Goal: Information Seeking & Learning: Understand process/instructions

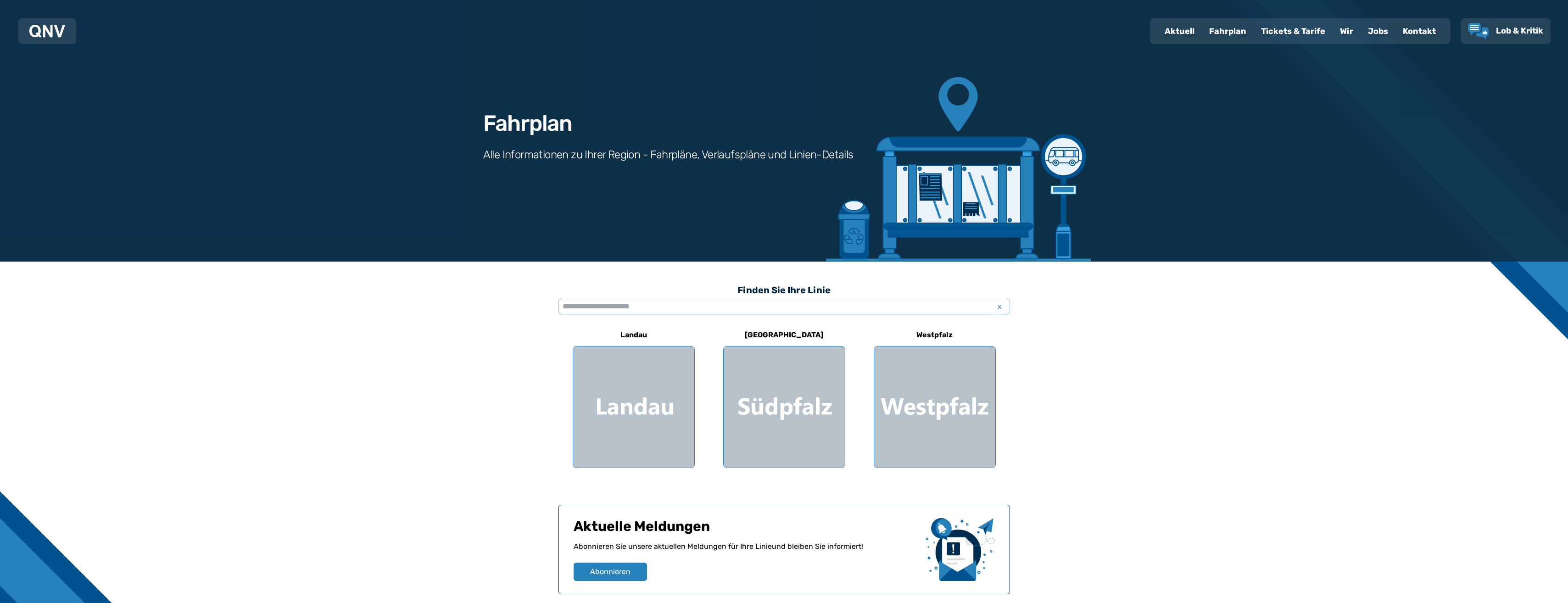
click at [858, 382] on div "[GEOGRAPHIC_DATA]" at bounding box center [784, 396] width 452 height 144
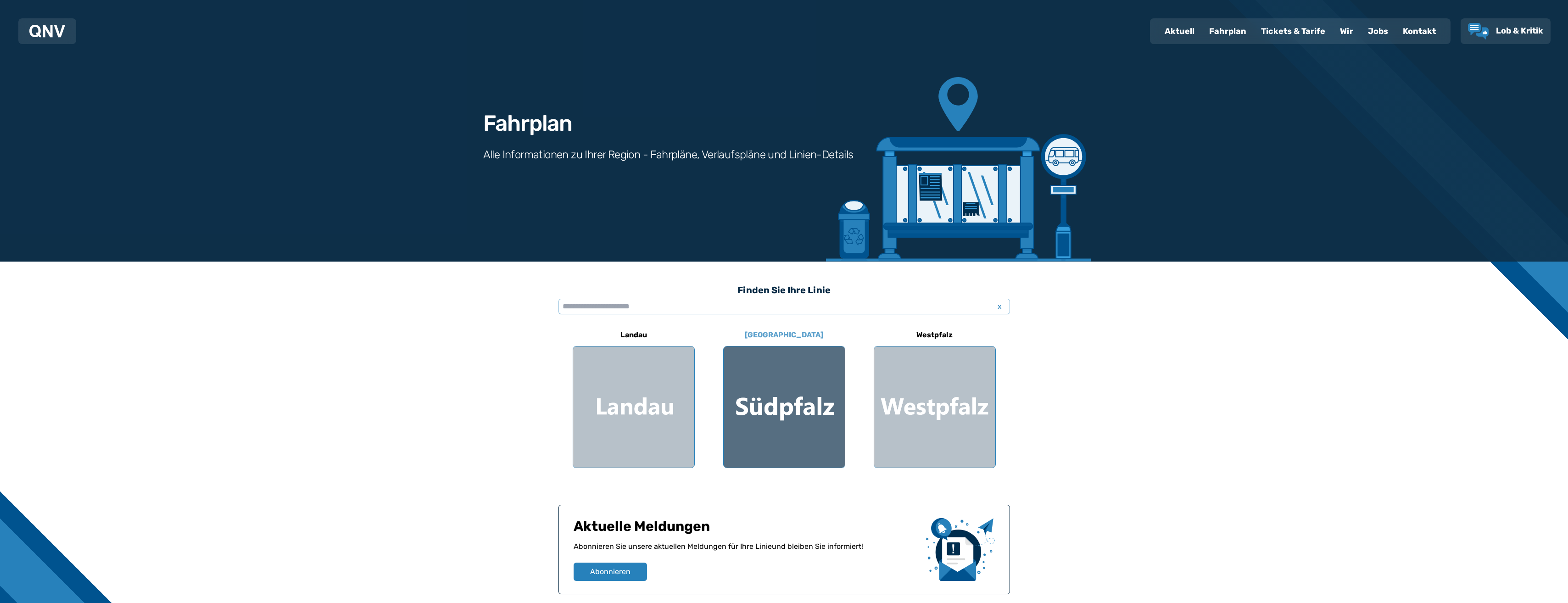
click at [778, 405] on div at bounding box center [784, 407] width 121 height 121
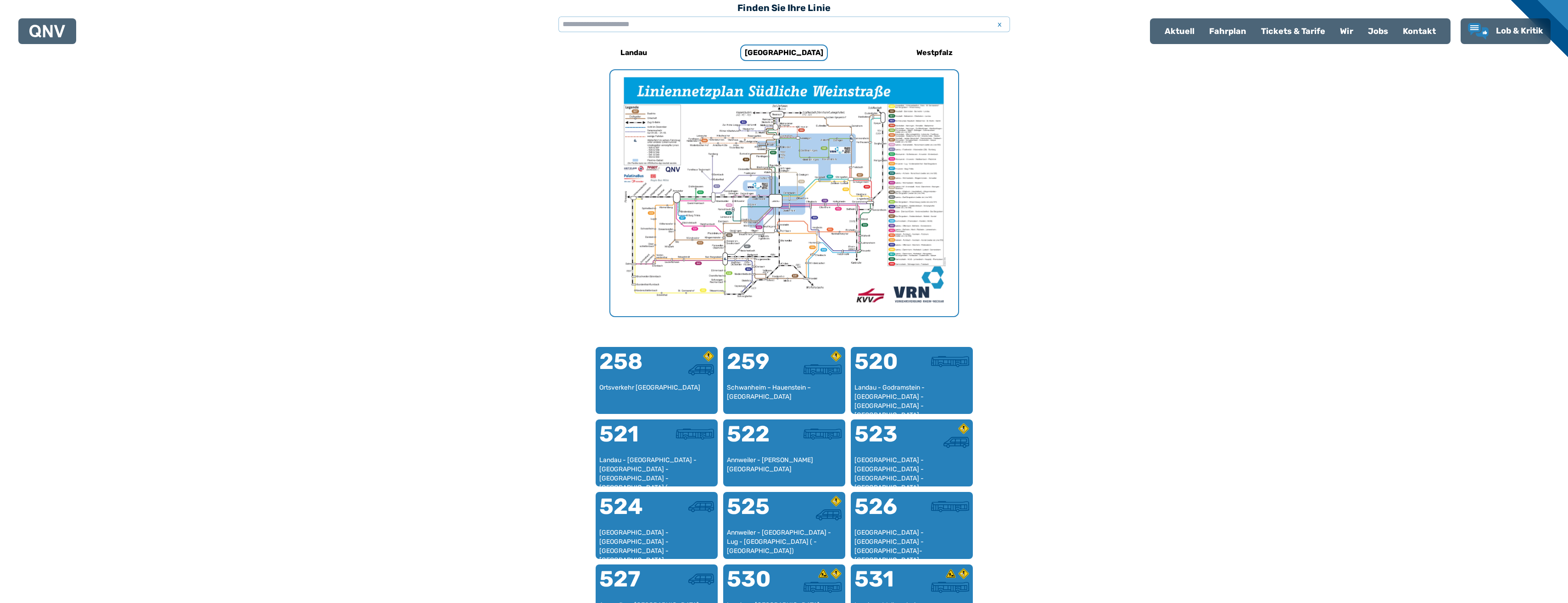
scroll to position [283, 0]
click at [753, 160] on img "1 von 1" at bounding box center [784, 193] width 348 height 246
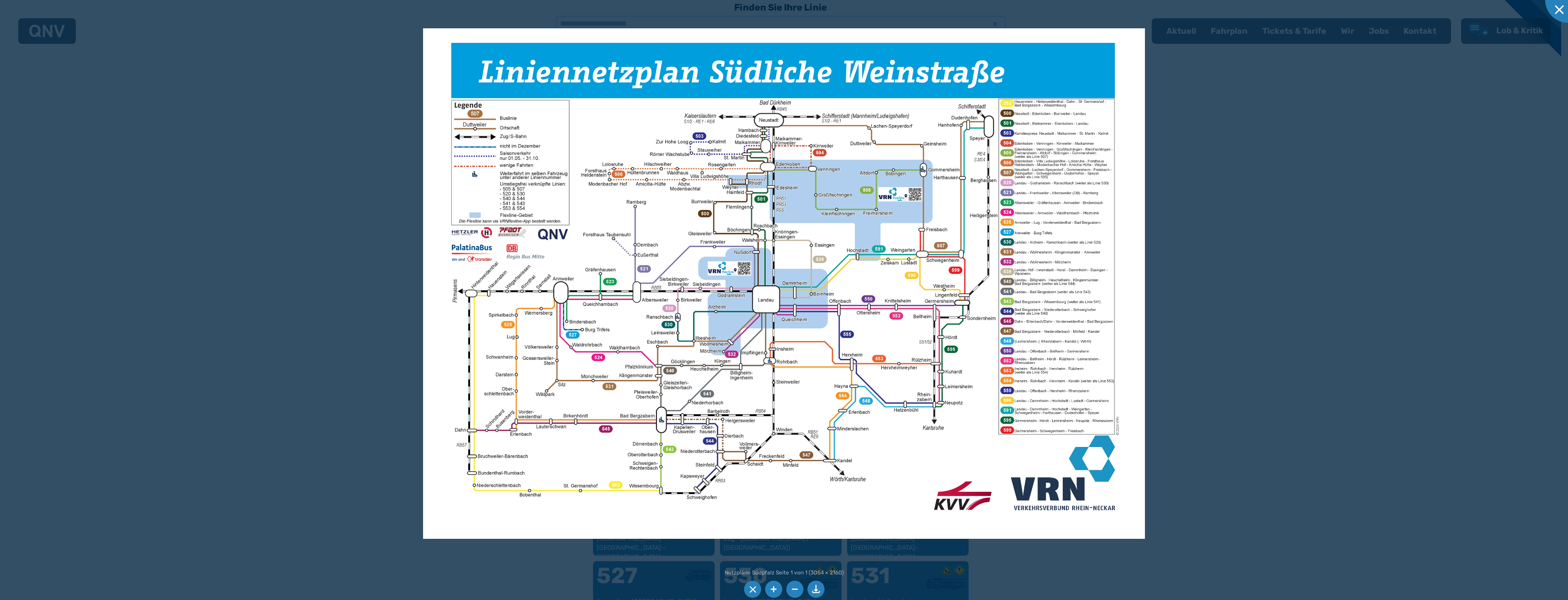
click at [1317, 223] on div at bounding box center [784, 300] width 1568 height 600
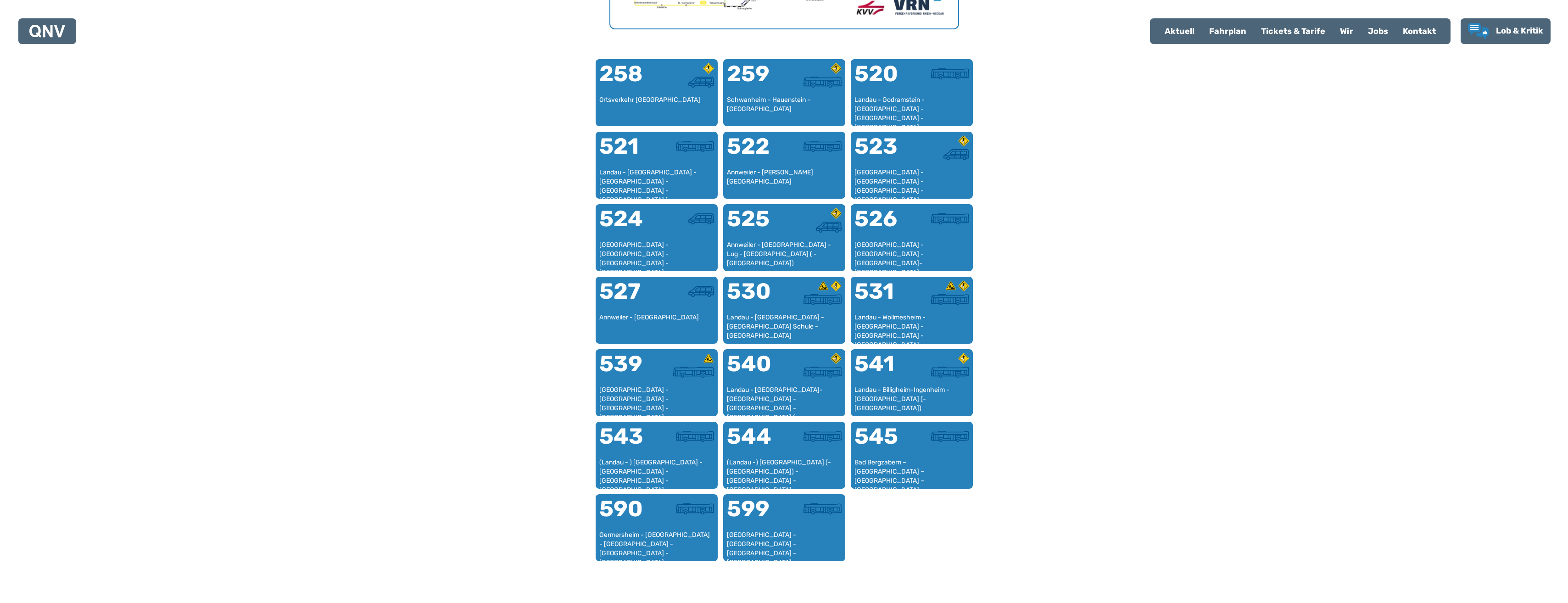
scroll to position [571, 0]
click at [773, 248] on div "Annweiler - [GEOGRAPHIC_DATA] - Lug - [GEOGRAPHIC_DATA] ( - [GEOGRAPHIC_DATA])" at bounding box center [784, 254] width 120 height 28
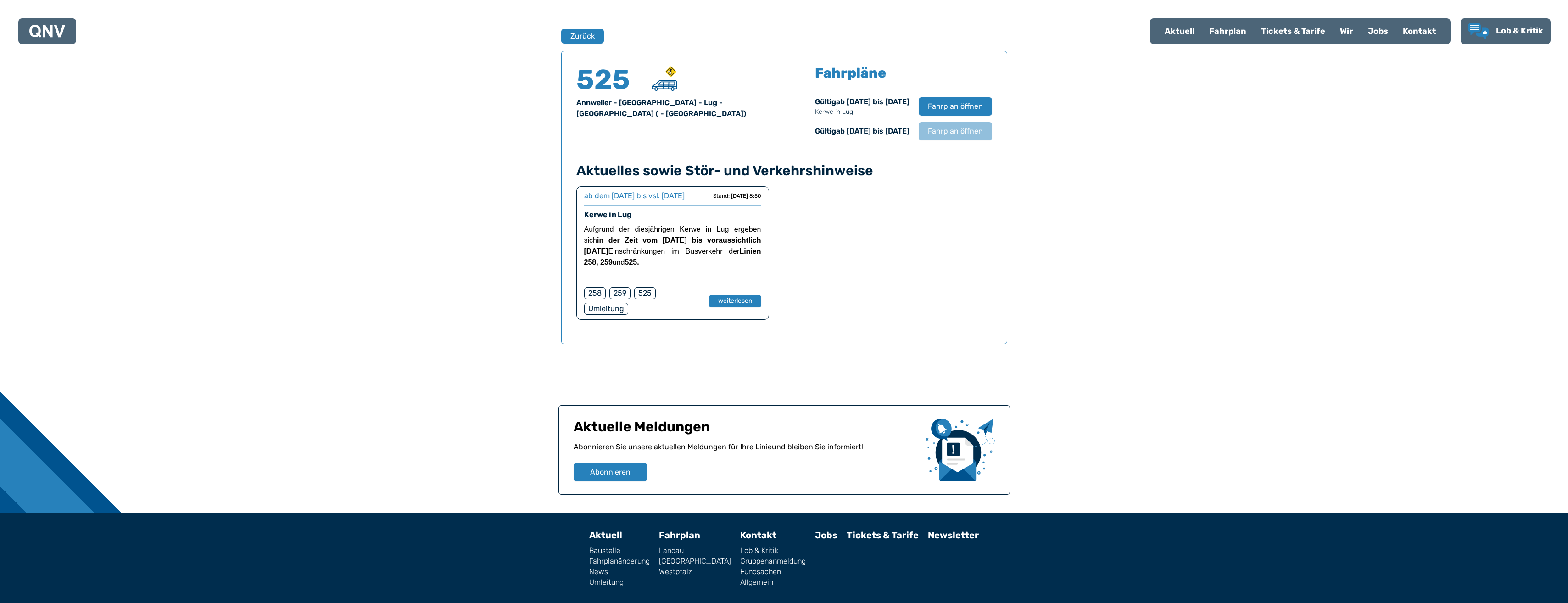
scroll to position [605, 0]
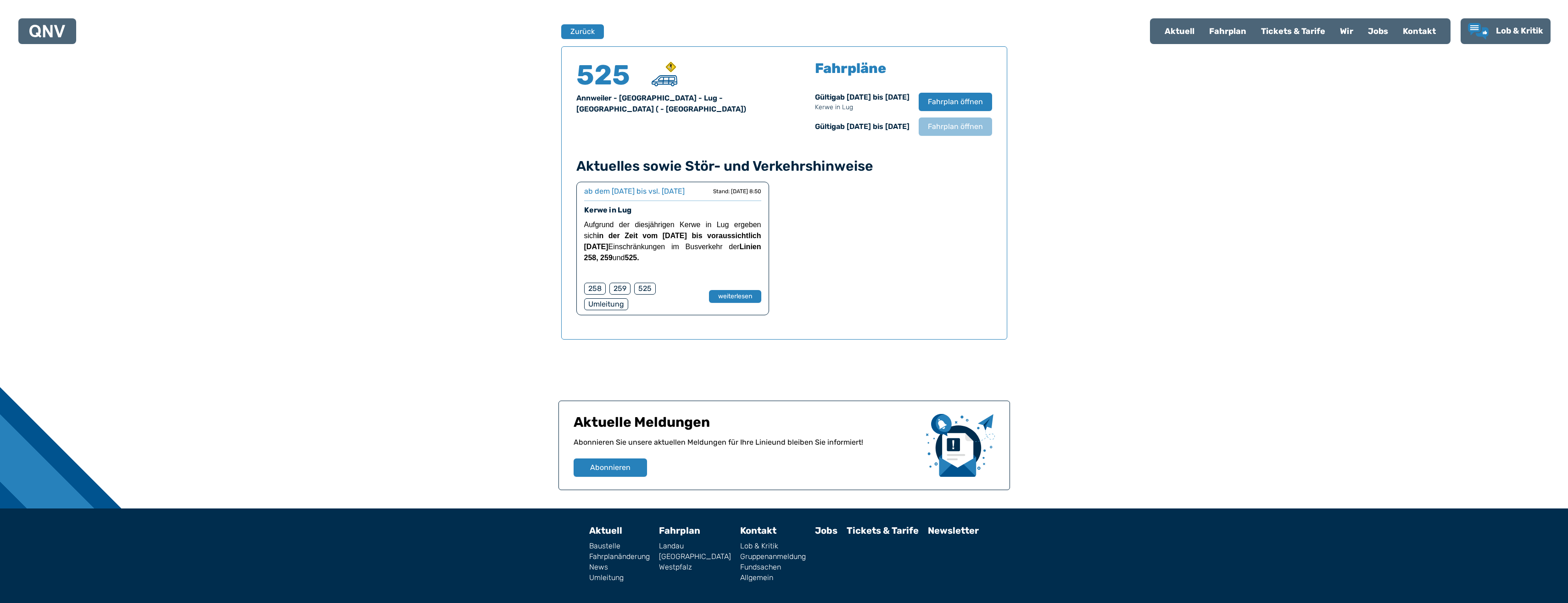
click at [1566, 417] on div "Finden Sie Ihre Linie x [GEOGRAPHIC_DATA] [GEOGRAPHIC_DATA] 525 [GEOGRAPHIC_DAT…" at bounding box center [784, 83] width 1568 height 852
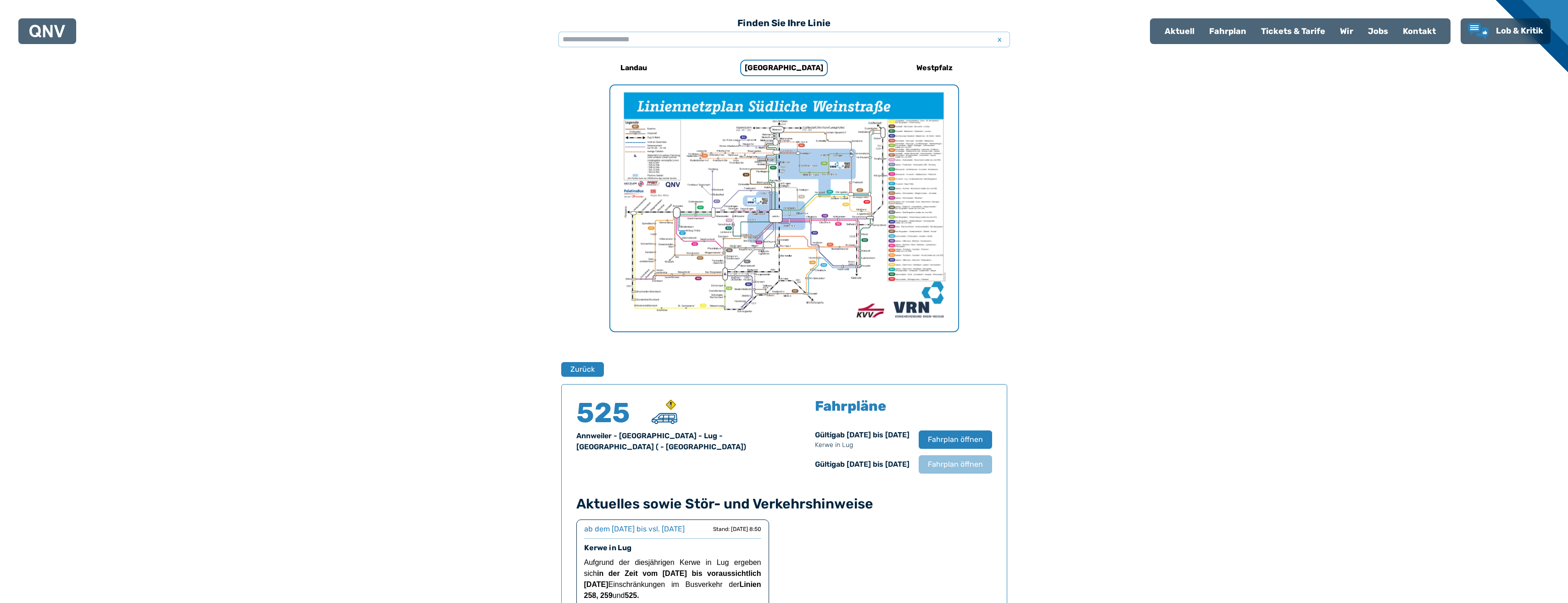
scroll to position [266, 0]
click at [957, 442] on span "Fahrplan öffnen" at bounding box center [955, 441] width 56 height 11
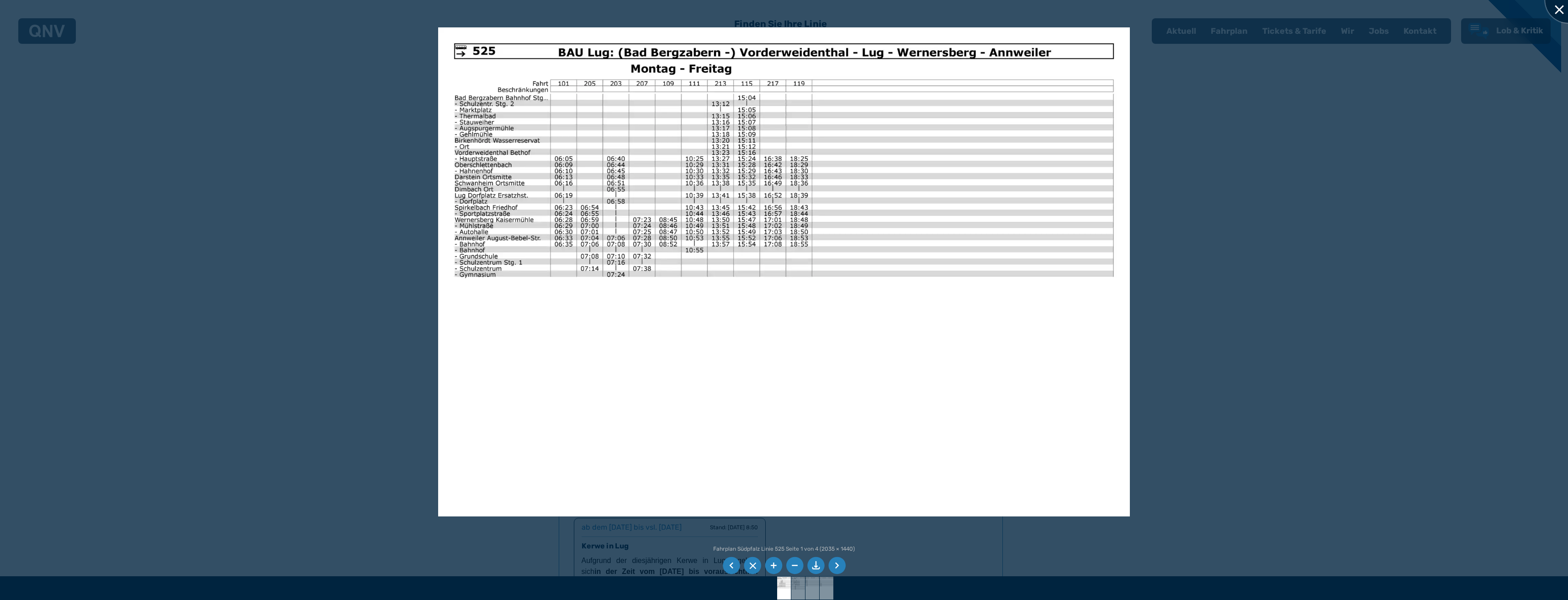
click at [1559, 9] on div at bounding box center [1567, -1] width 46 height 46
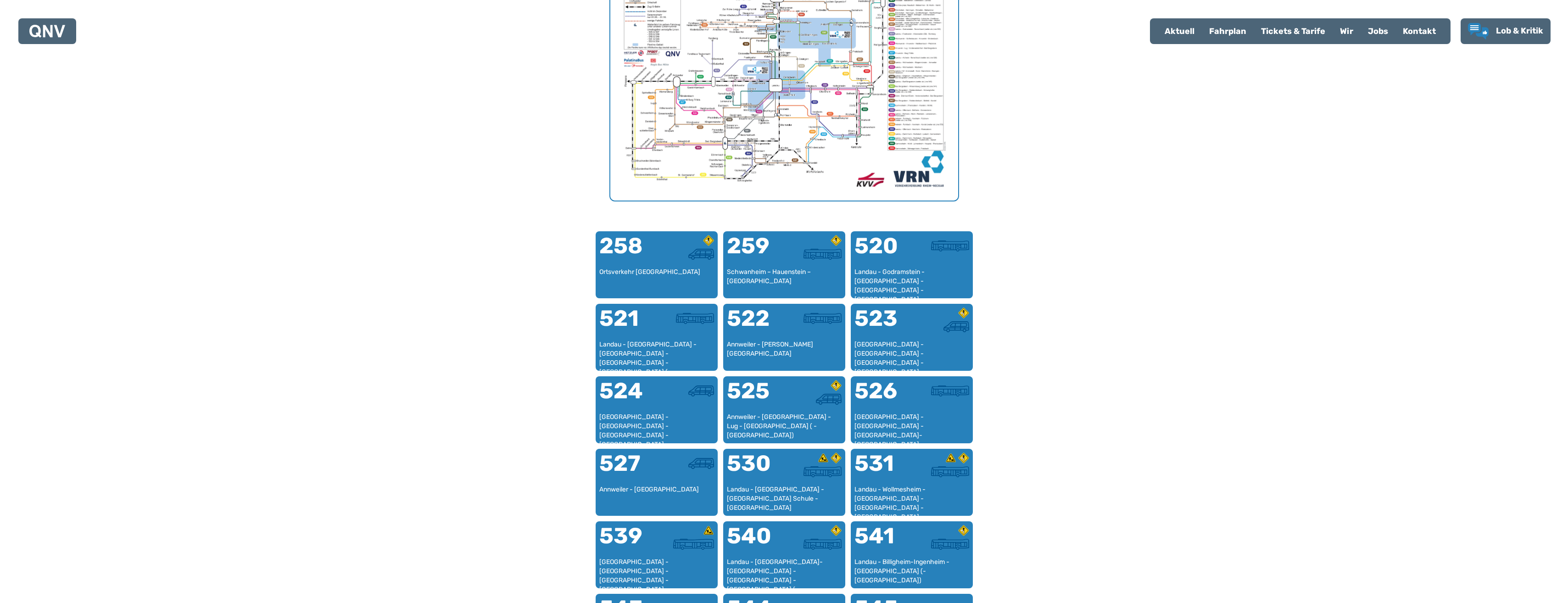
scroll to position [283, 0]
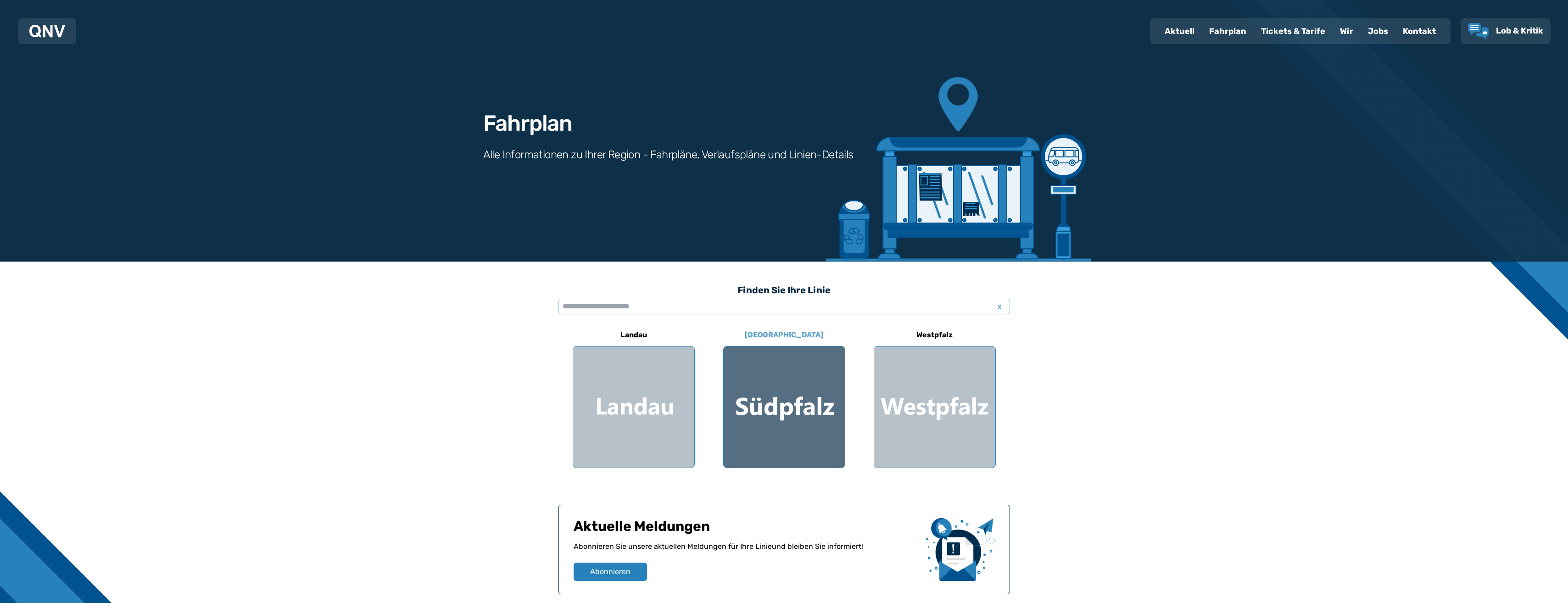
click at [821, 427] on div at bounding box center [784, 407] width 121 height 121
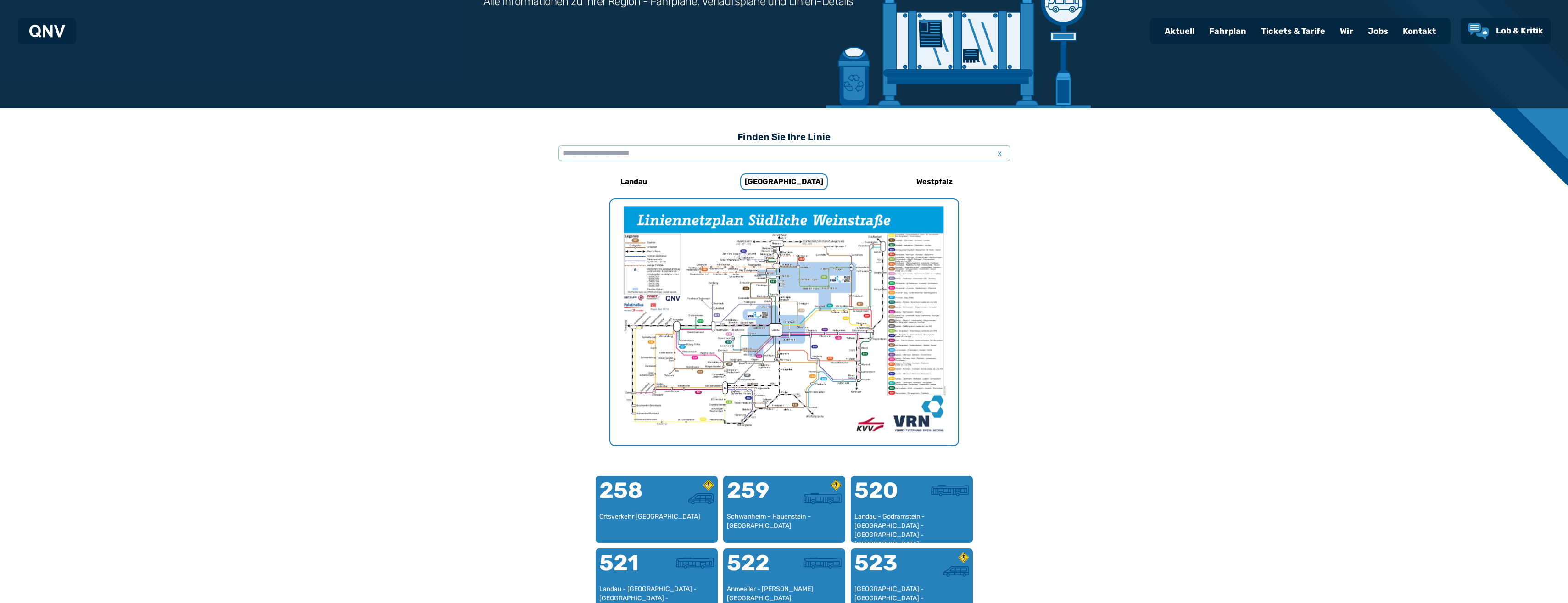
scroll to position [283, 0]
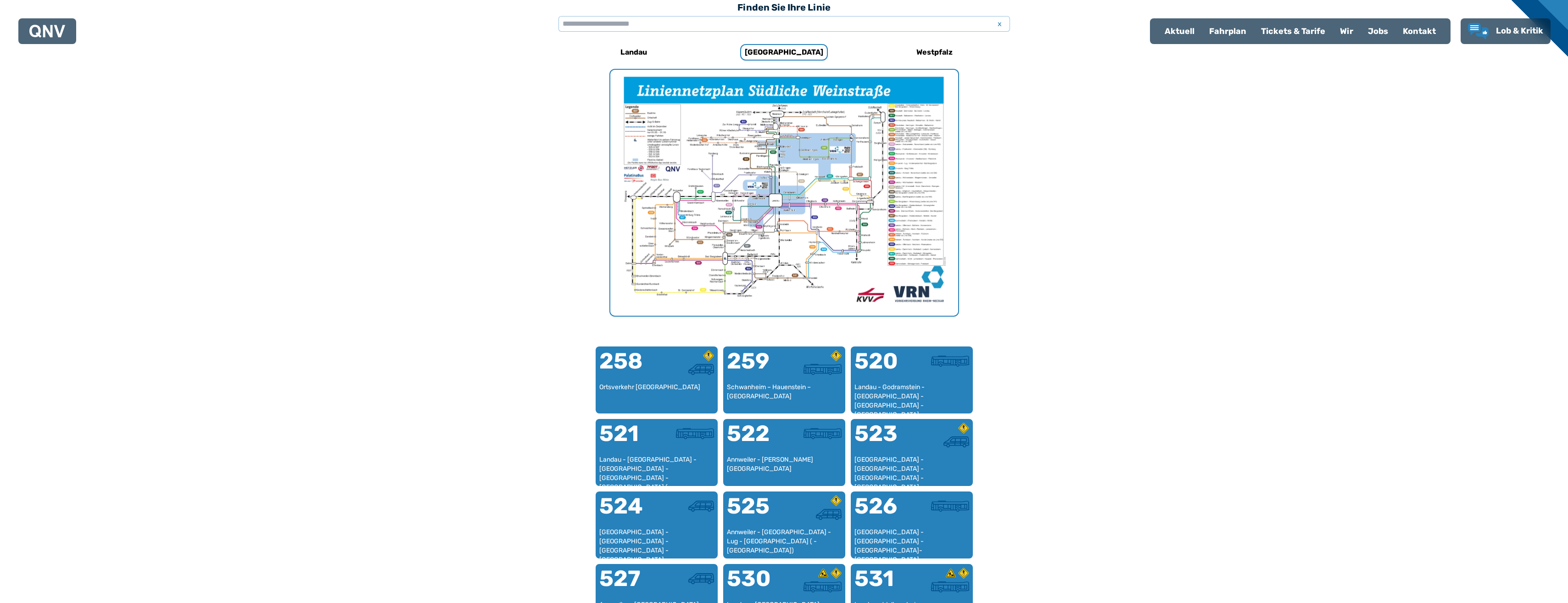
click at [734, 150] on img "1 von 1" at bounding box center [784, 193] width 348 height 246
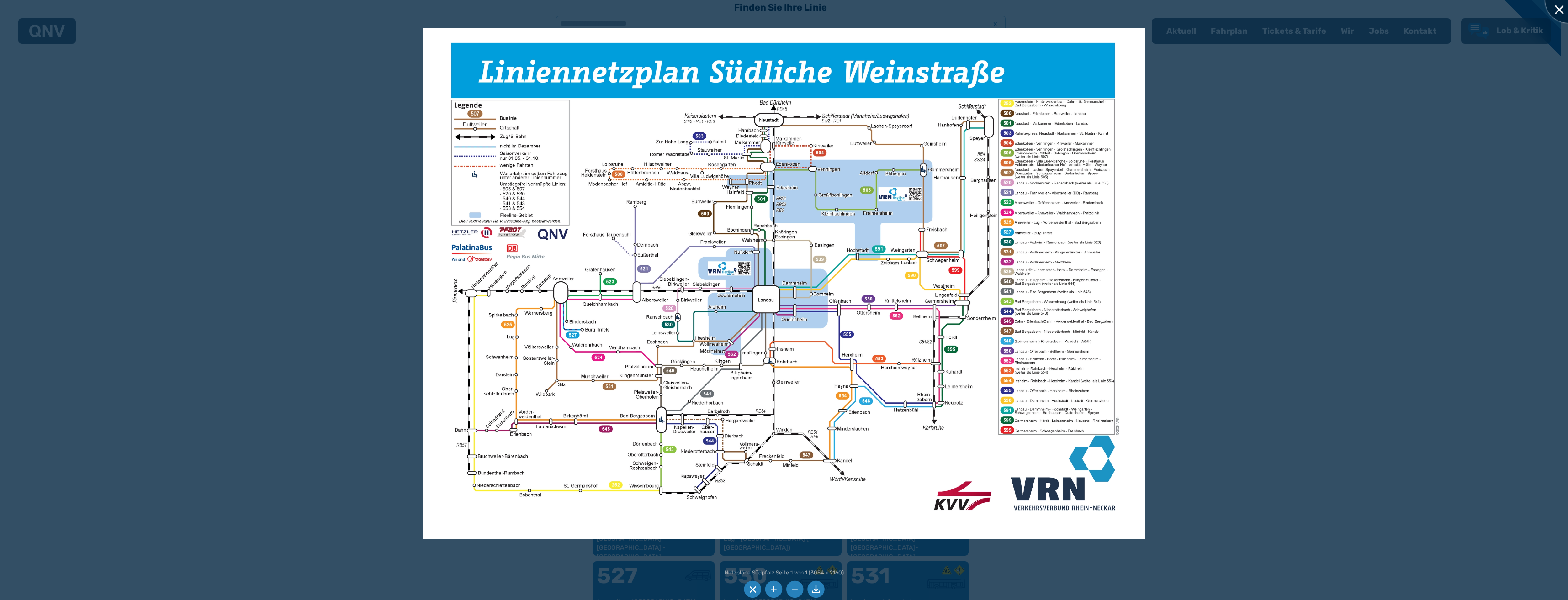
click at [1558, 14] on div at bounding box center [1567, -1] width 46 height 46
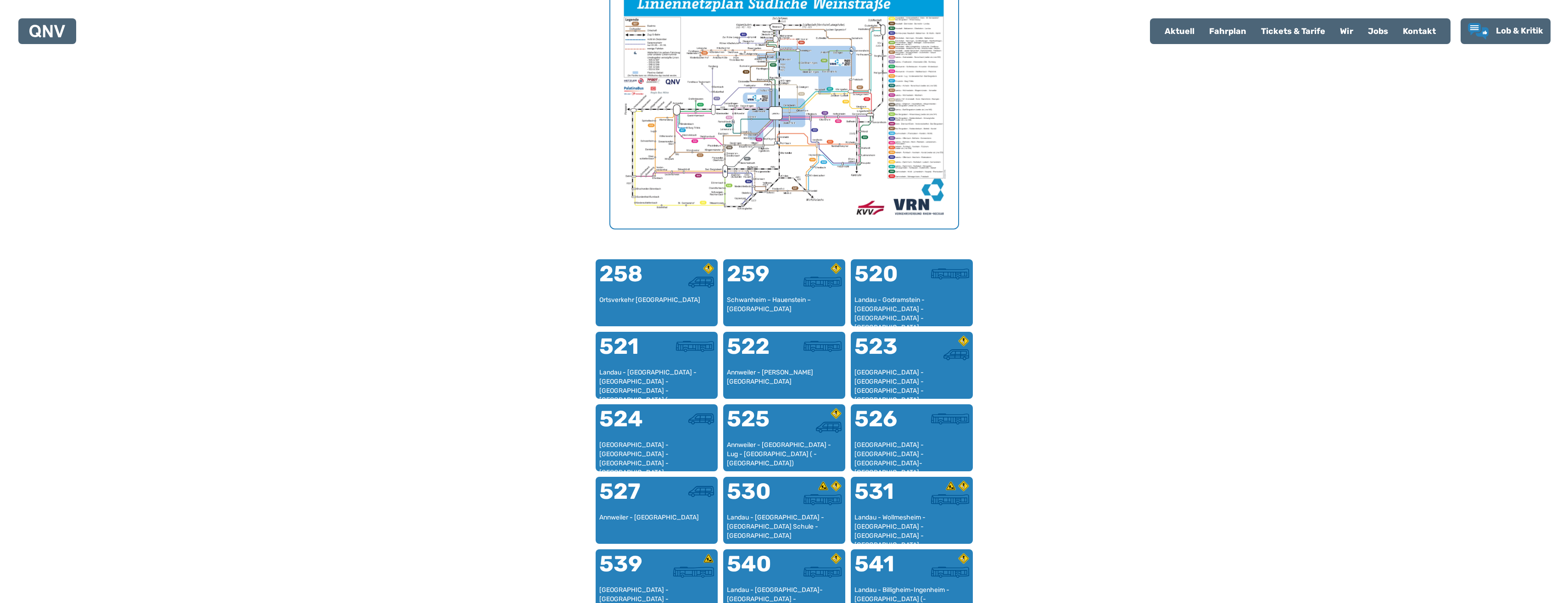
scroll to position [379, 0]
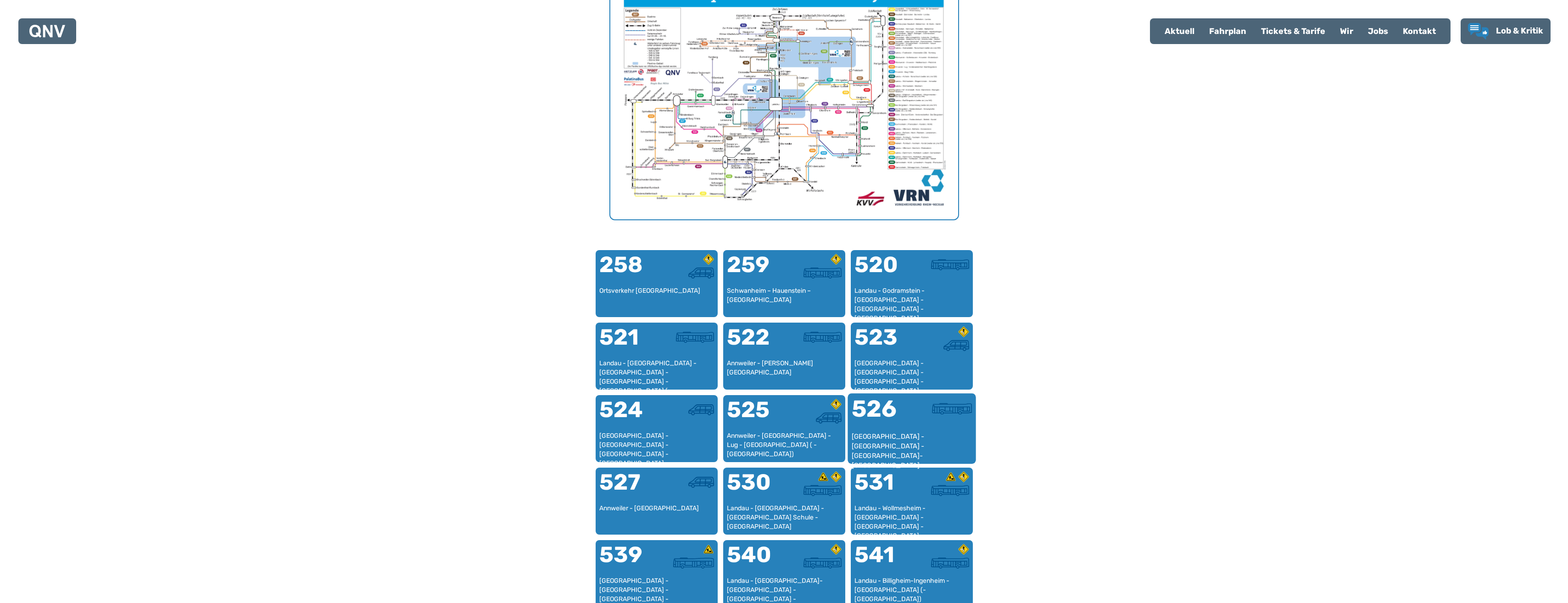
click at [904, 438] on div "[GEOGRAPHIC_DATA] - [GEOGRAPHIC_DATA] - [GEOGRAPHIC_DATA]-[GEOGRAPHIC_DATA]" at bounding box center [911, 446] width 120 height 28
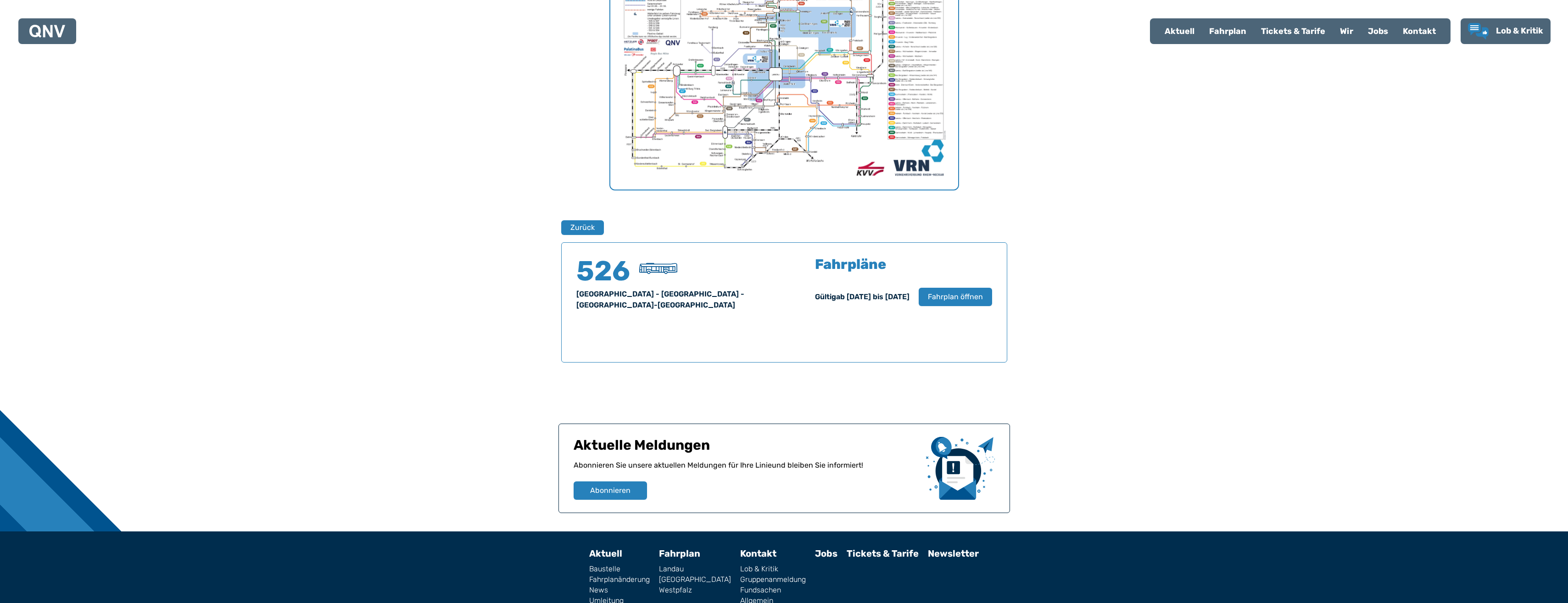
scroll to position [443, 0]
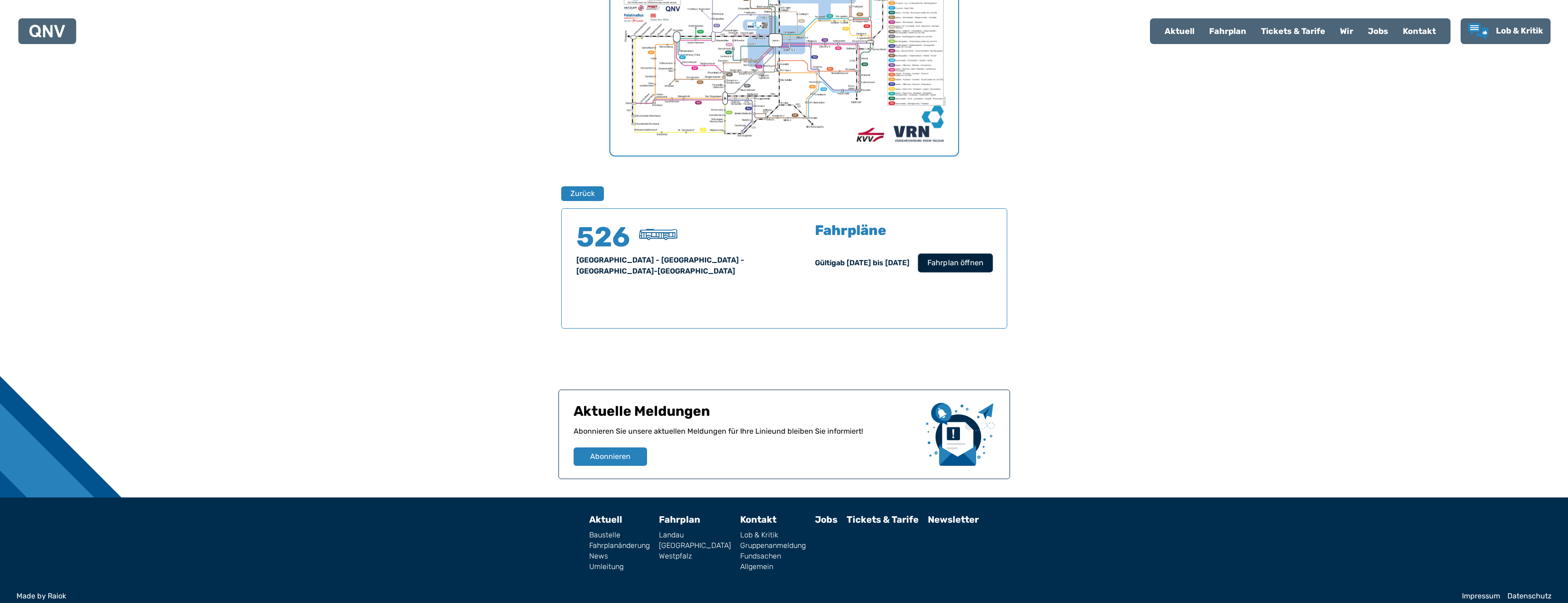
click at [940, 261] on span "Fahrplan öffnen" at bounding box center [955, 263] width 56 height 11
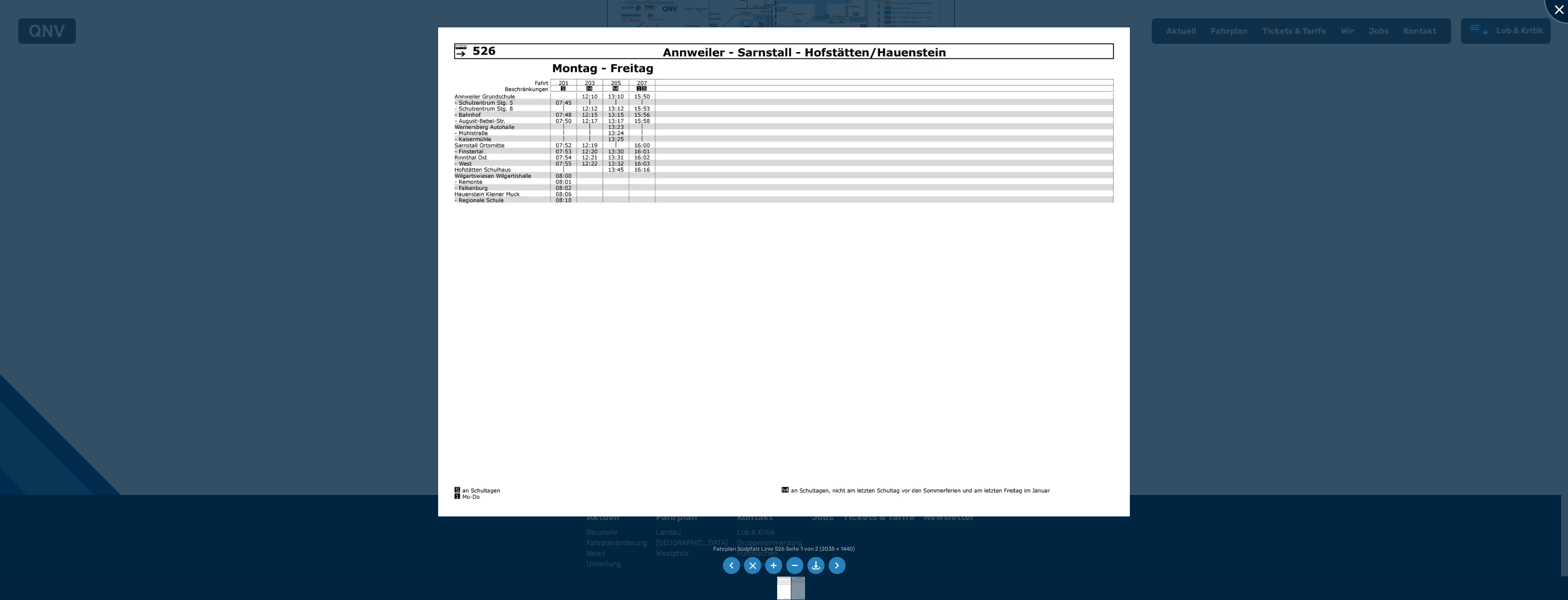
click at [1557, 9] on div at bounding box center [1567, -1] width 46 height 46
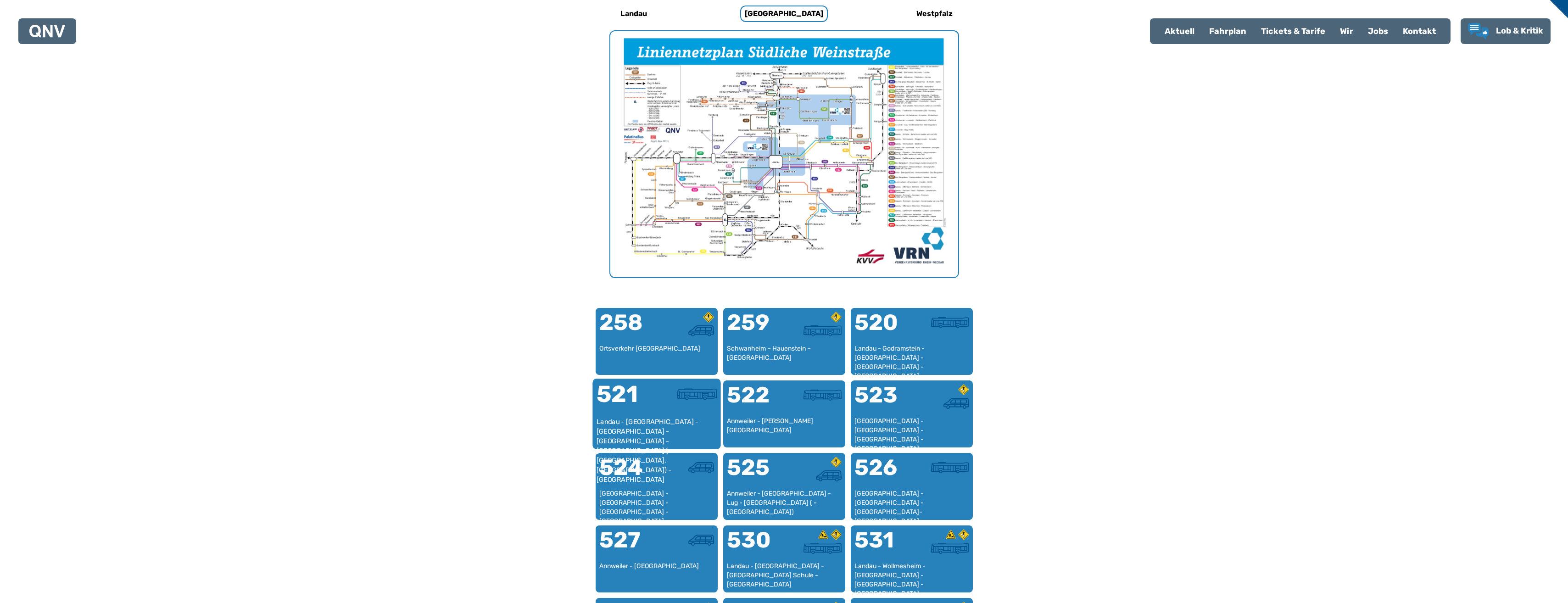
scroll to position [323, 0]
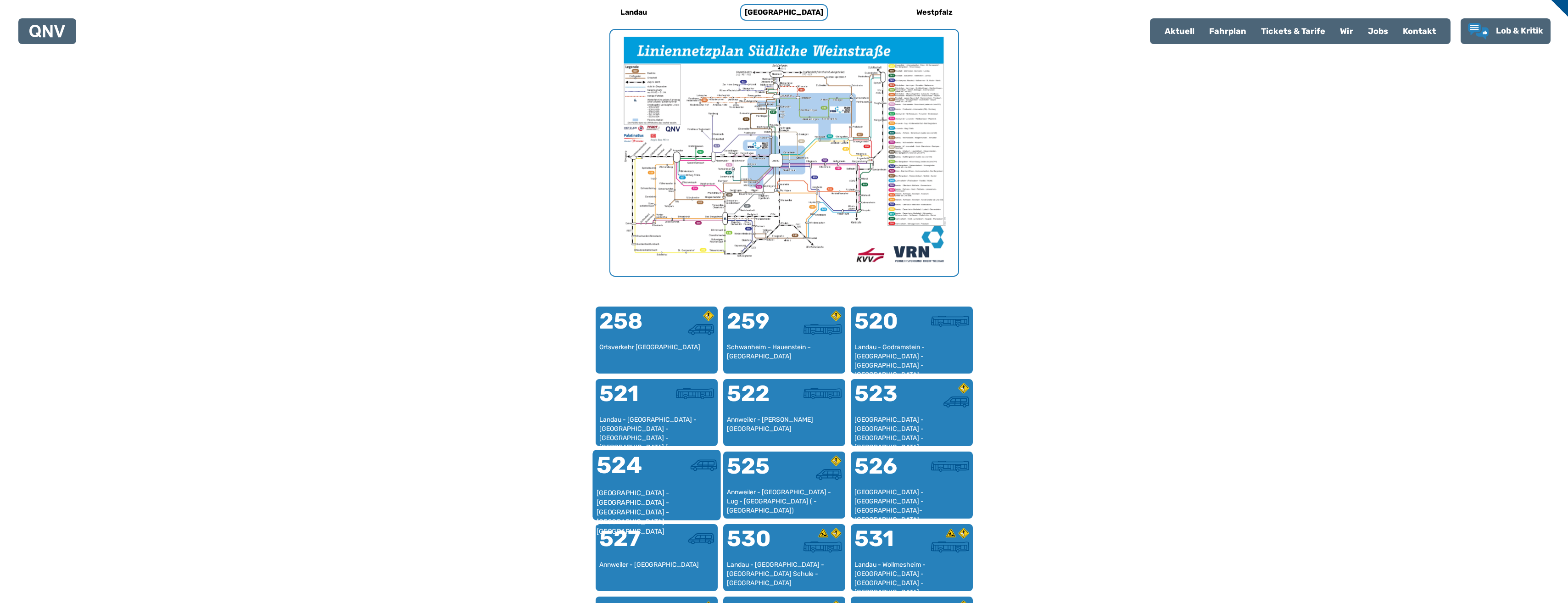
click at [676, 480] on div at bounding box center [686, 471] width 60 height 34
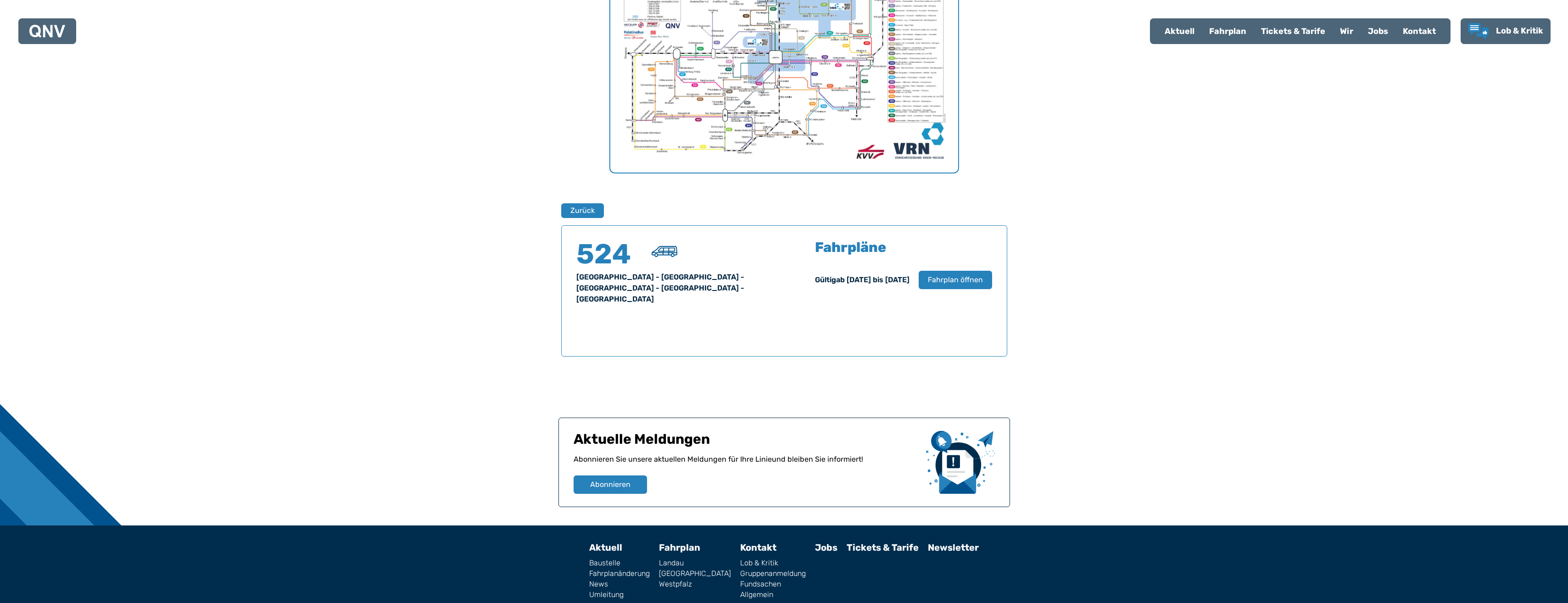
scroll to position [453, 0]
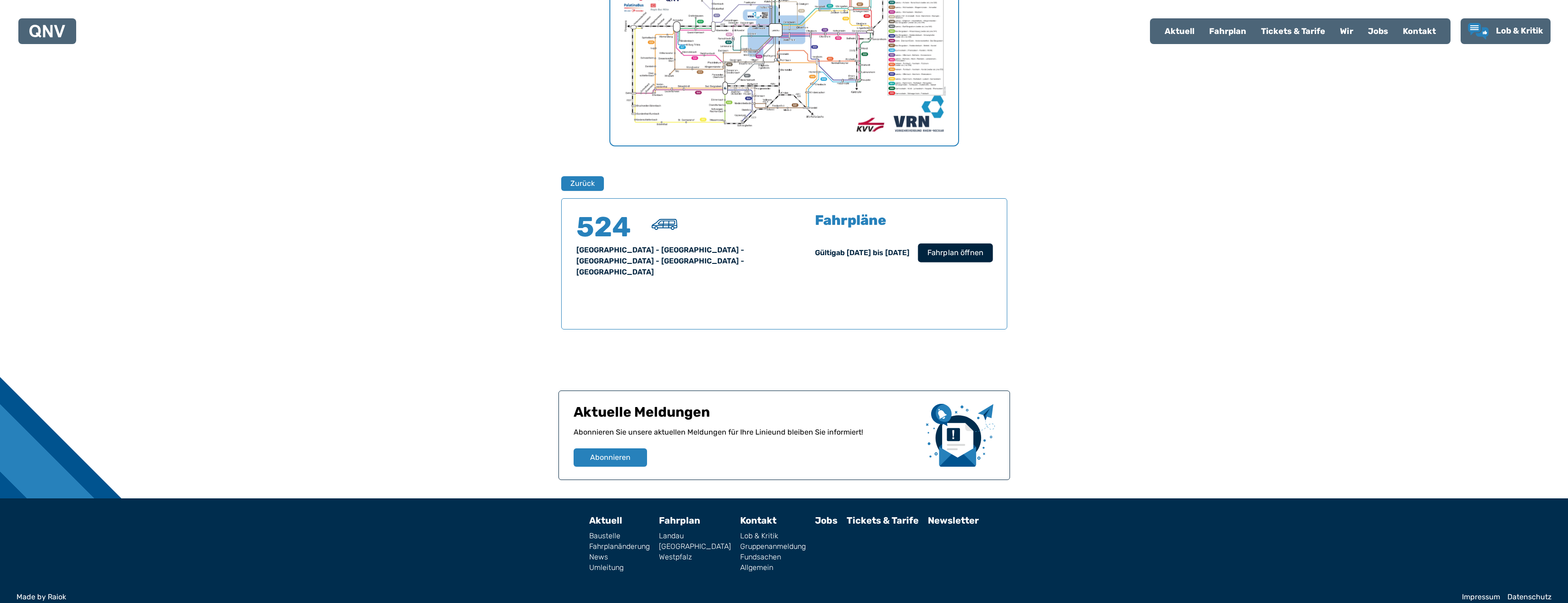
click at [955, 244] on button "Fahrplan öffnen" at bounding box center [955, 253] width 75 height 19
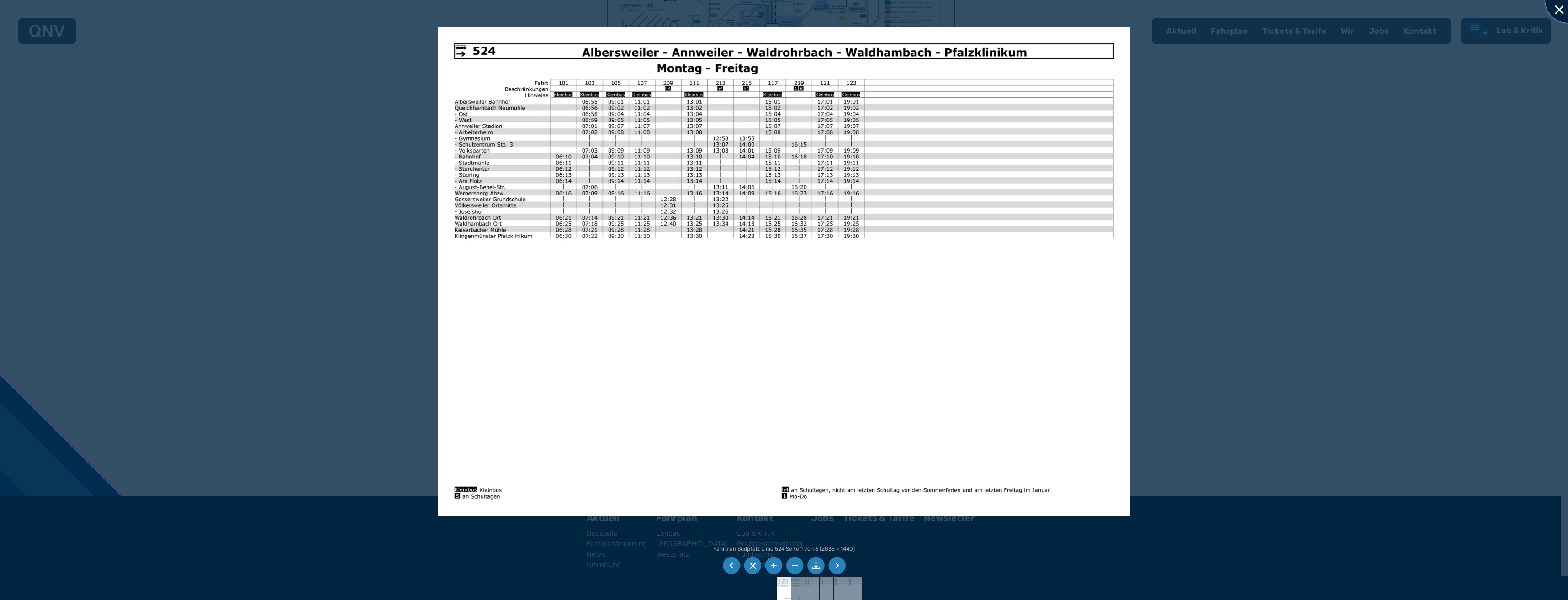
click at [1550, 7] on div at bounding box center [1567, -1] width 46 height 46
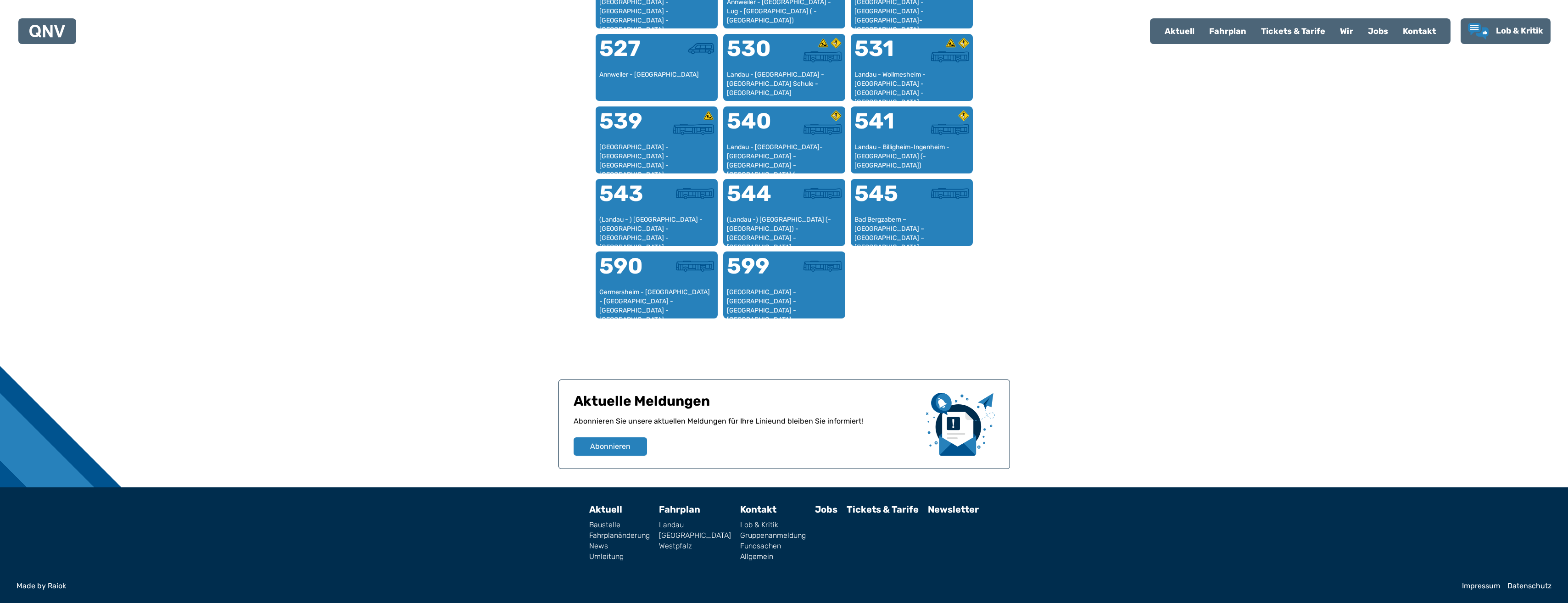
scroll to position [290, 0]
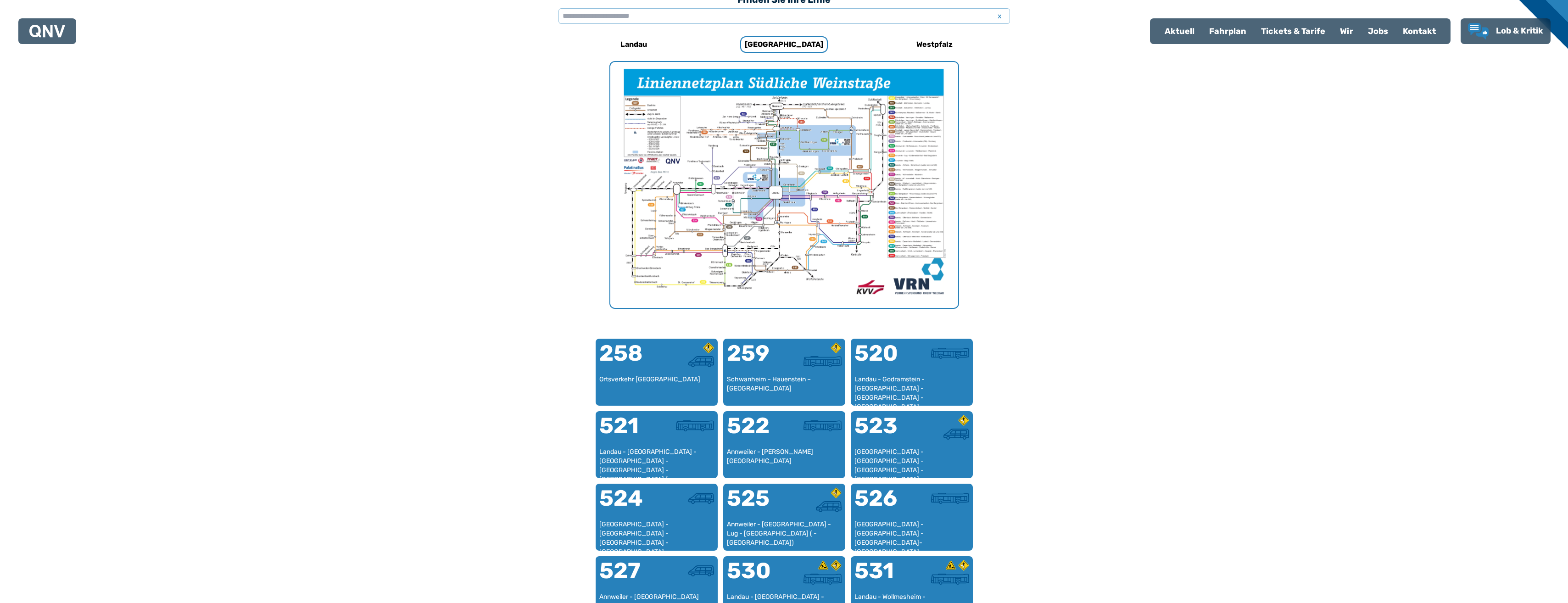
click at [738, 244] on img "1 von 1" at bounding box center [784, 185] width 348 height 246
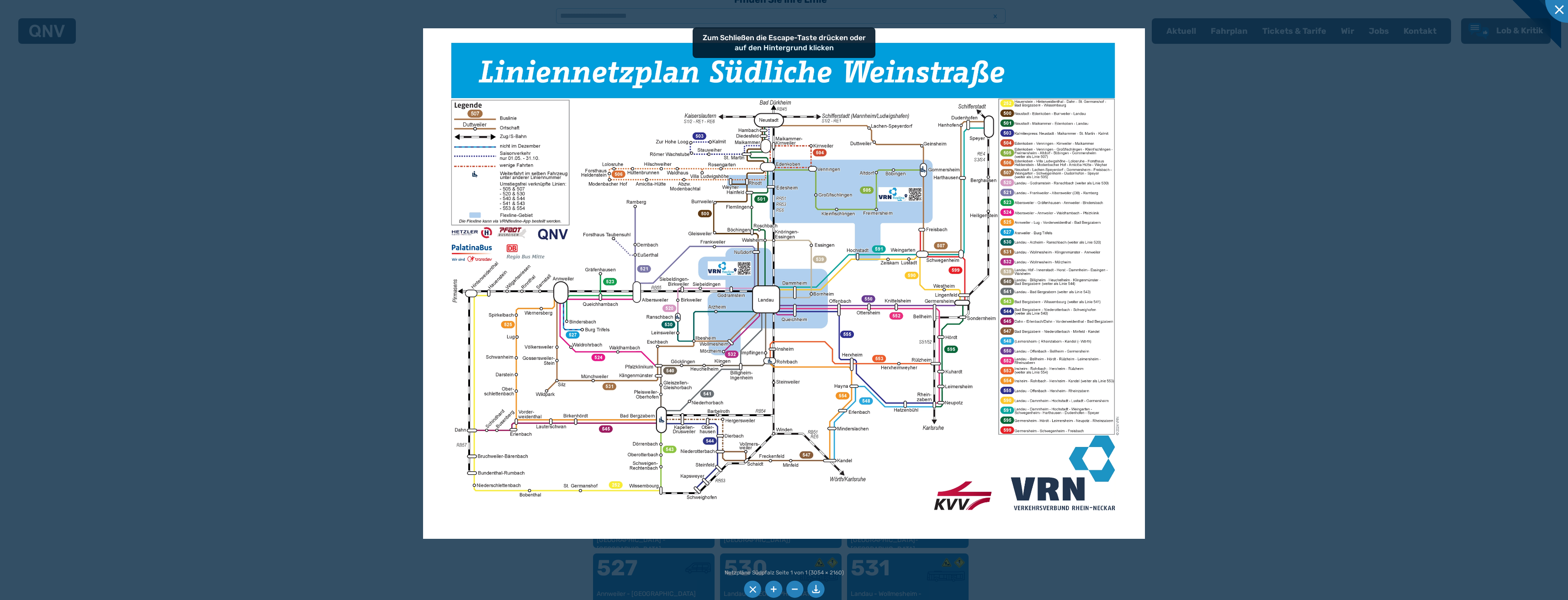
click at [816, 304] on img at bounding box center [784, 284] width 722 height 511
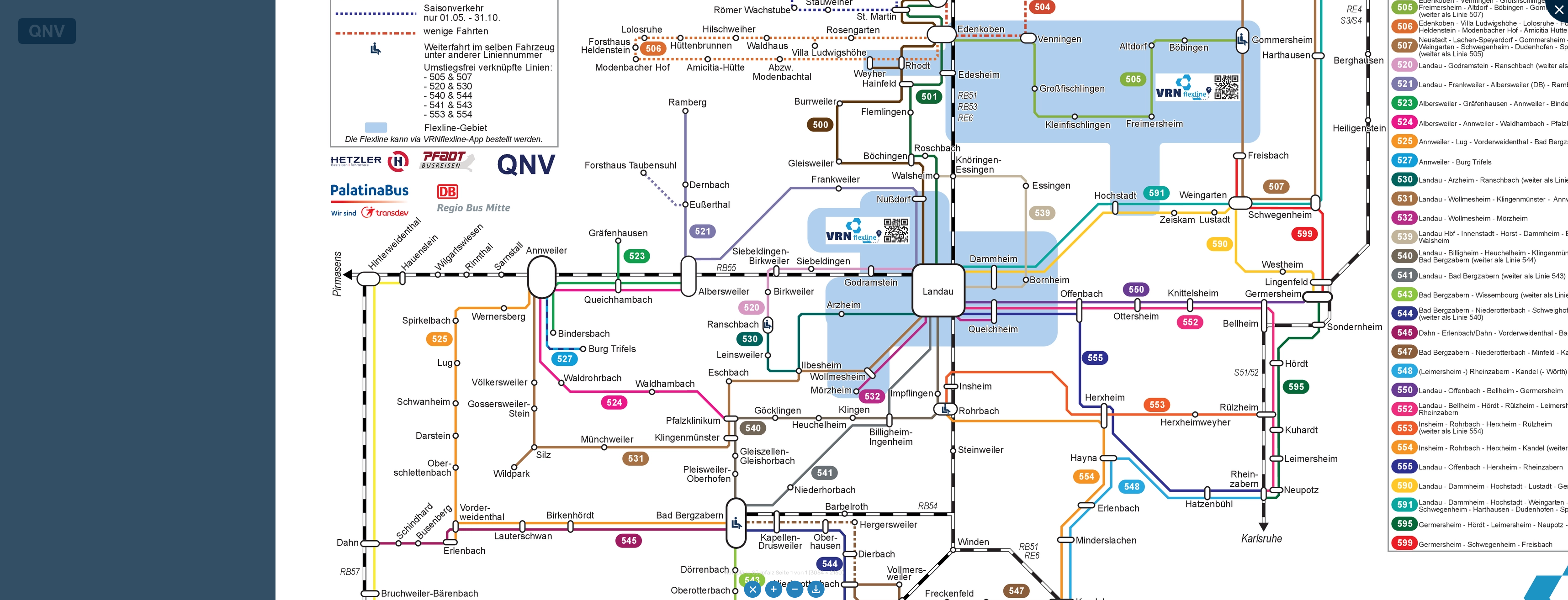
click at [1563, 13] on div at bounding box center [1567, -1] width 46 height 46
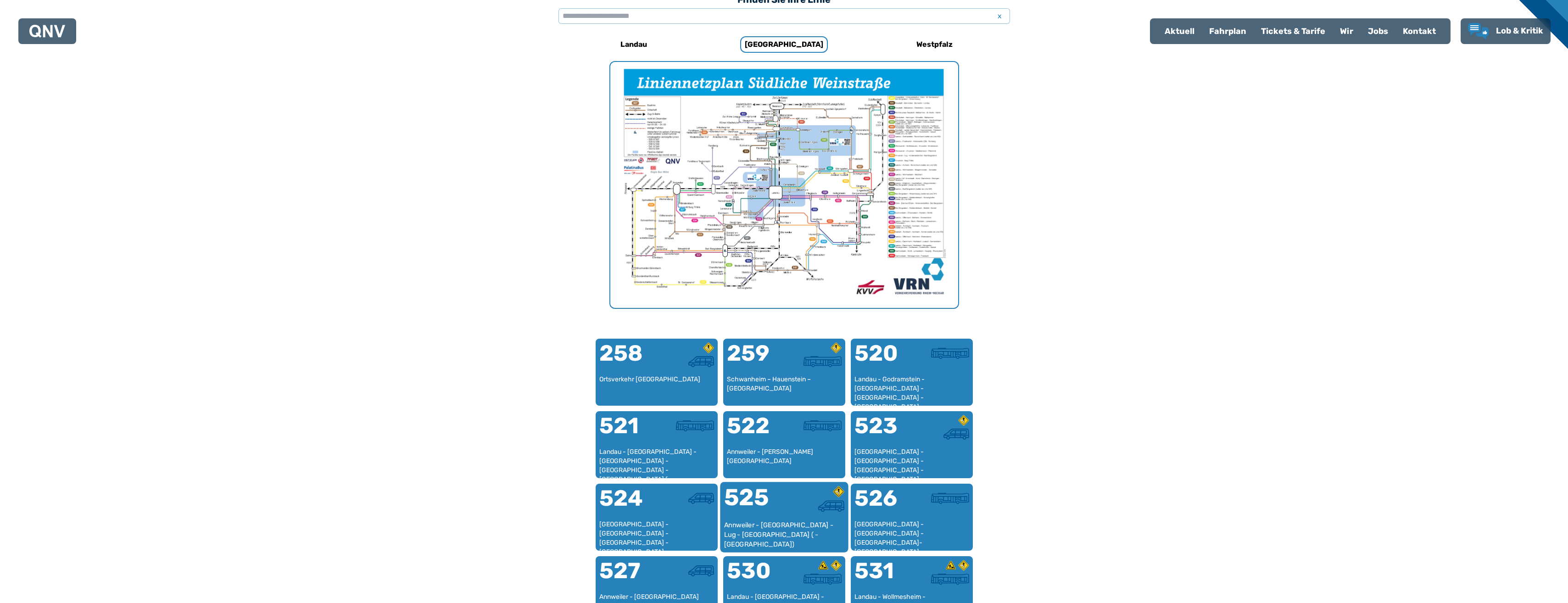
click at [789, 537] on div "Annweiler - [GEOGRAPHIC_DATA] - Lug - [GEOGRAPHIC_DATA] ( - [GEOGRAPHIC_DATA])" at bounding box center [784, 535] width 120 height 28
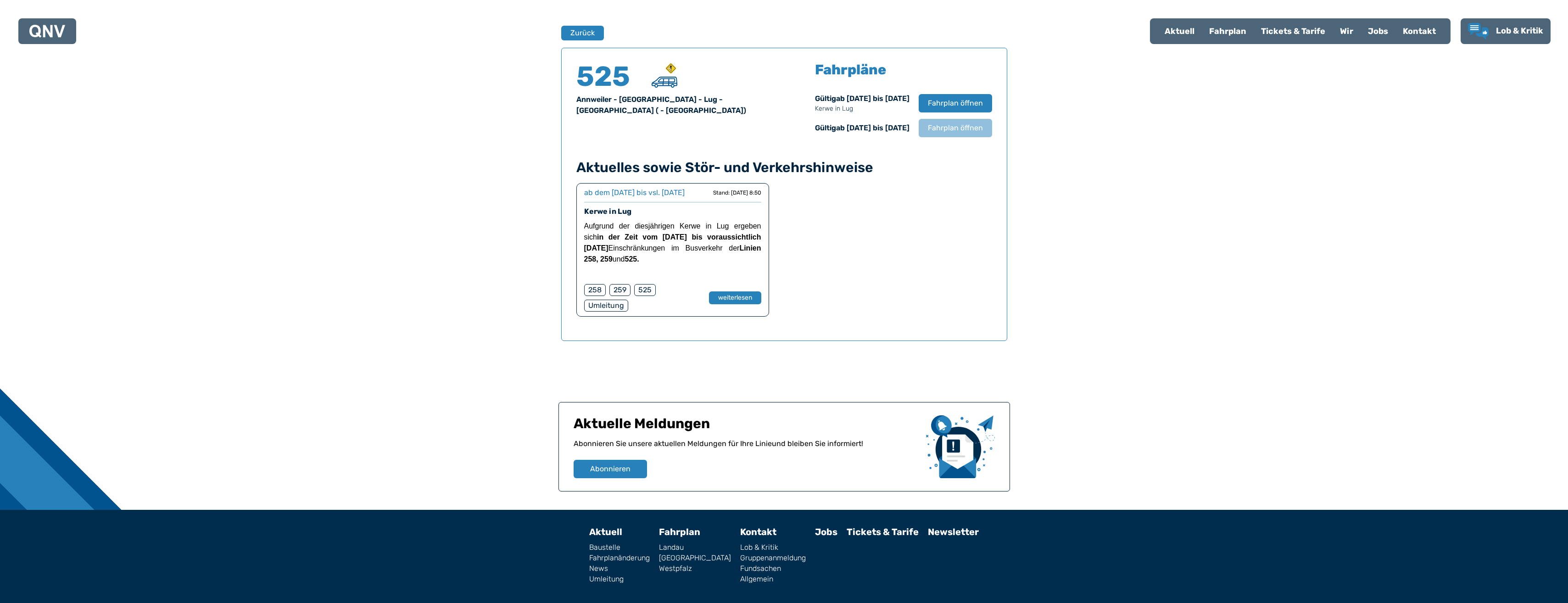
scroll to position [605, 0]
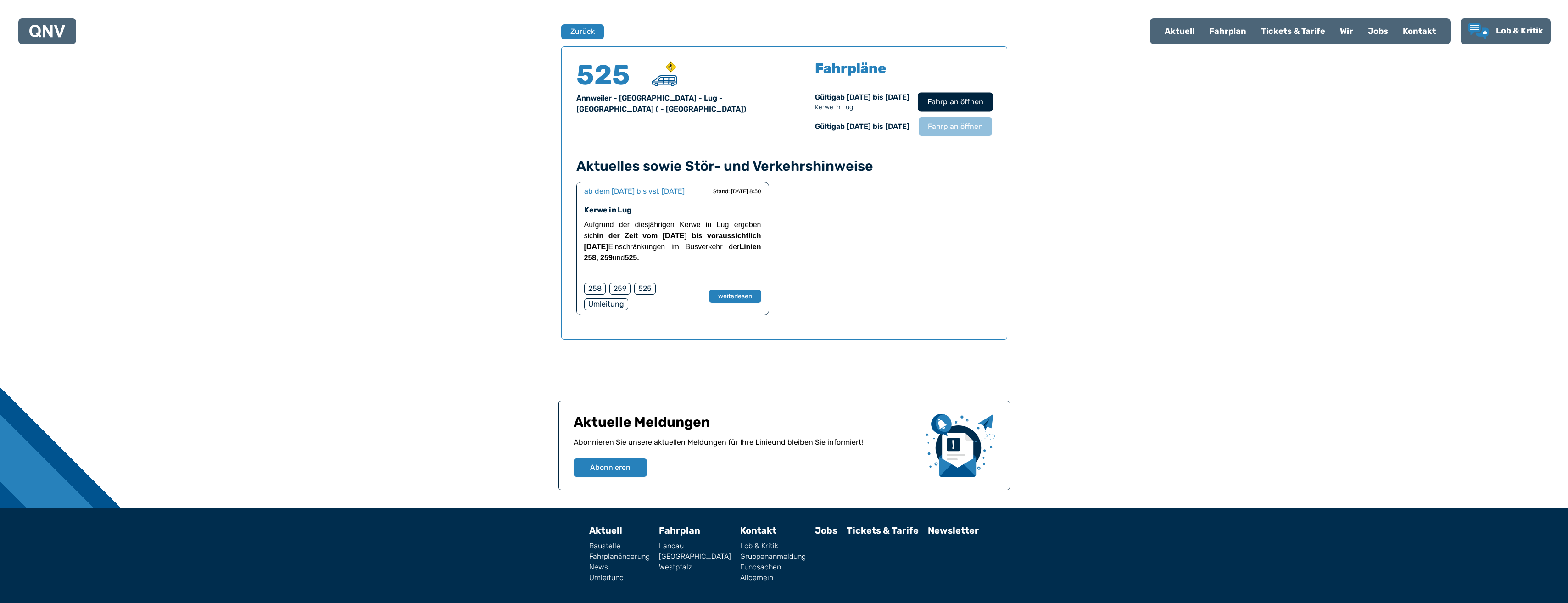
click at [947, 98] on span "Fahrplan öffnen" at bounding box center [955, 102] width 56 height 11
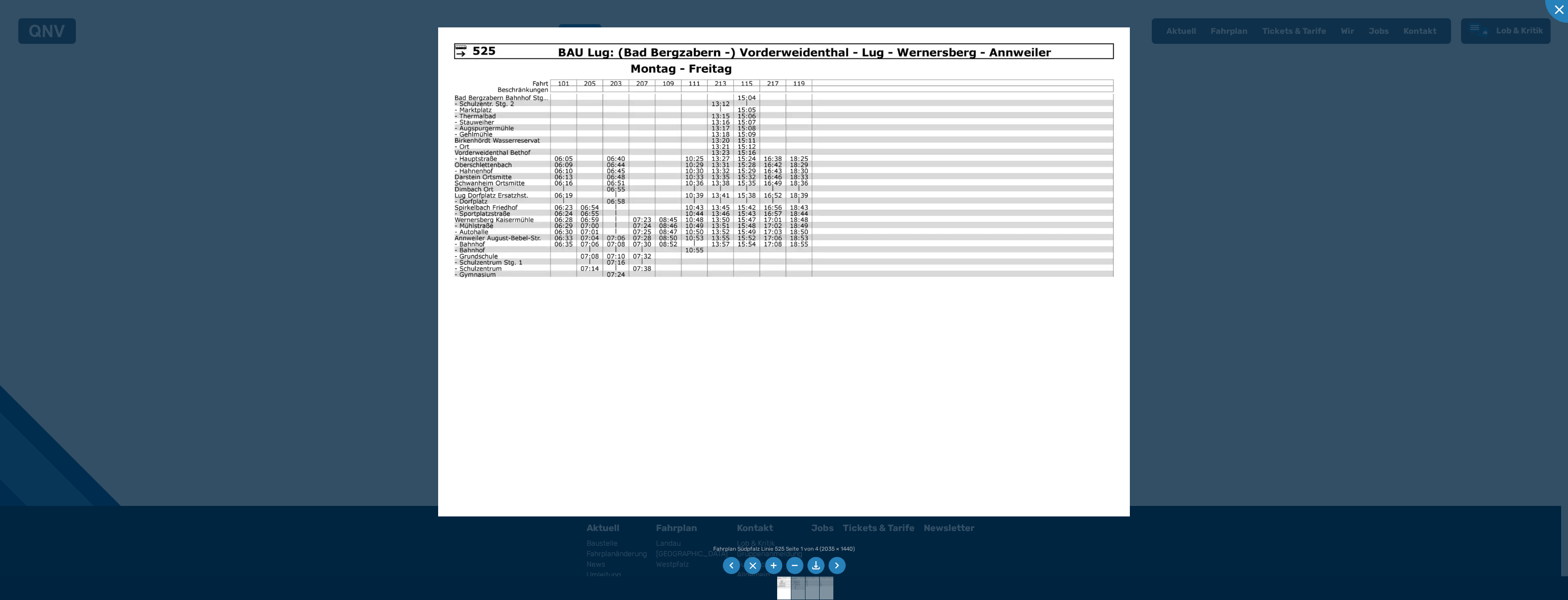
click at [838, 564] on li at bounding box center [837, 566] width 18 height 18
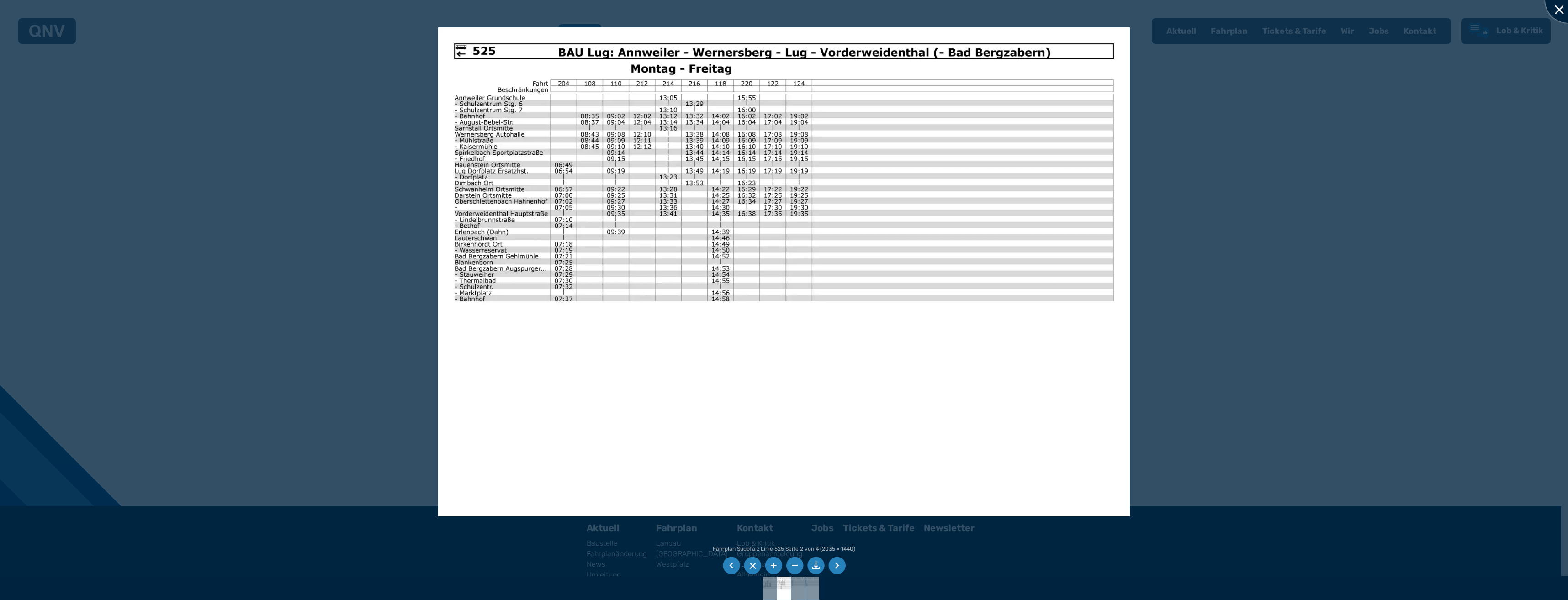
click at [1556, 13] on div at bounding box center [1567, -1] width 46 height 46
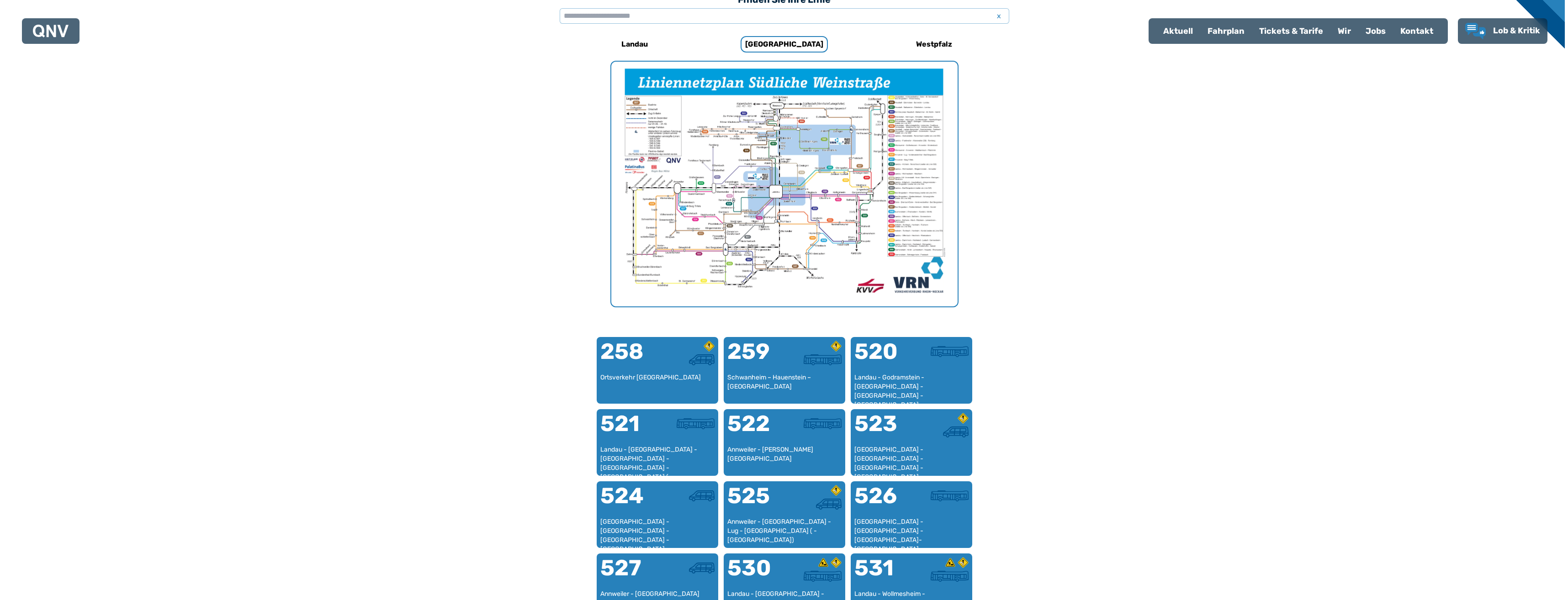
scroll to position [281, 0]
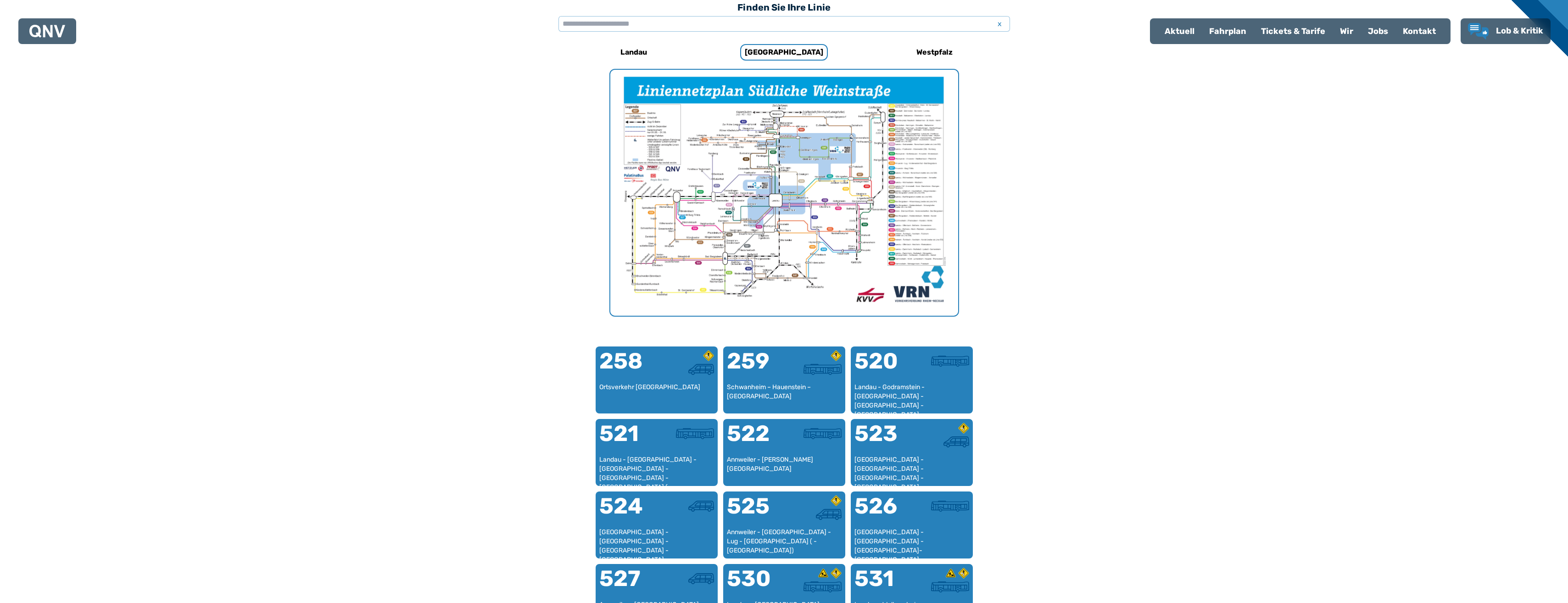
click at [796, 140] on img "1 von 1" at bounding box center [784, 193] width 348 height 246
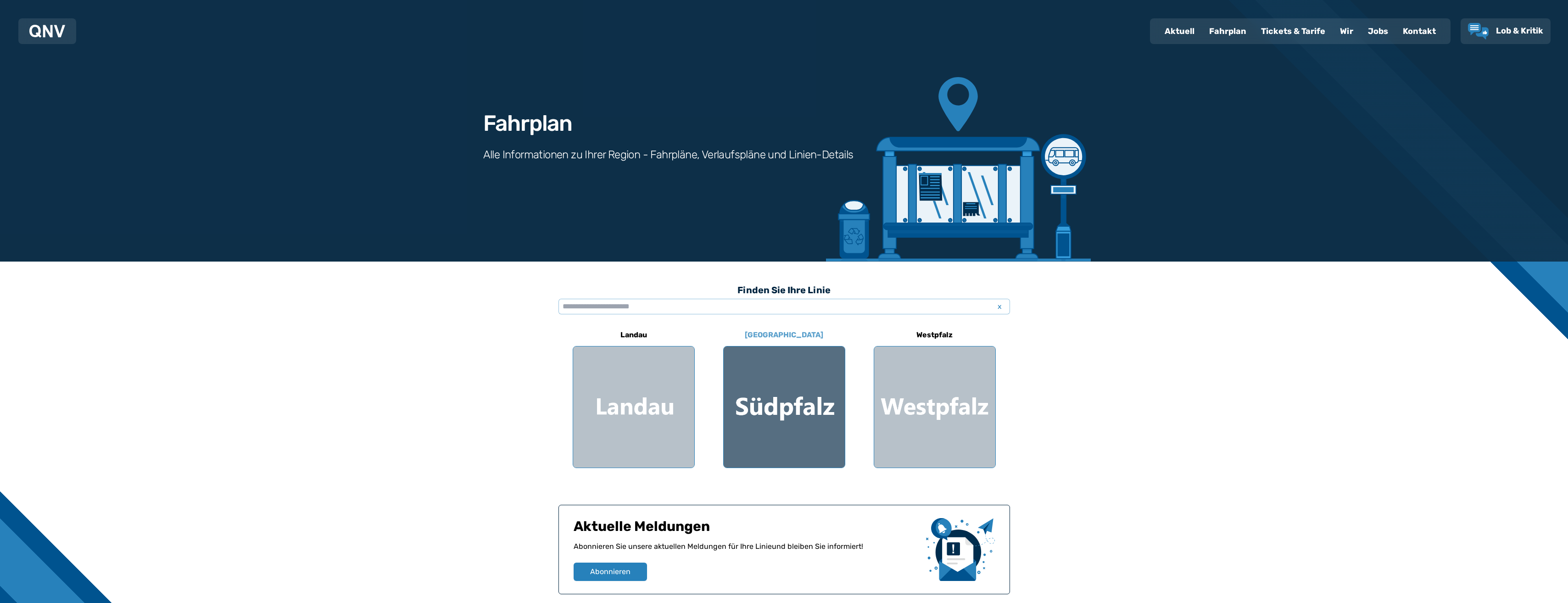
click at [770, 404] on div at bounding box center [784, 407] width 121 height 121
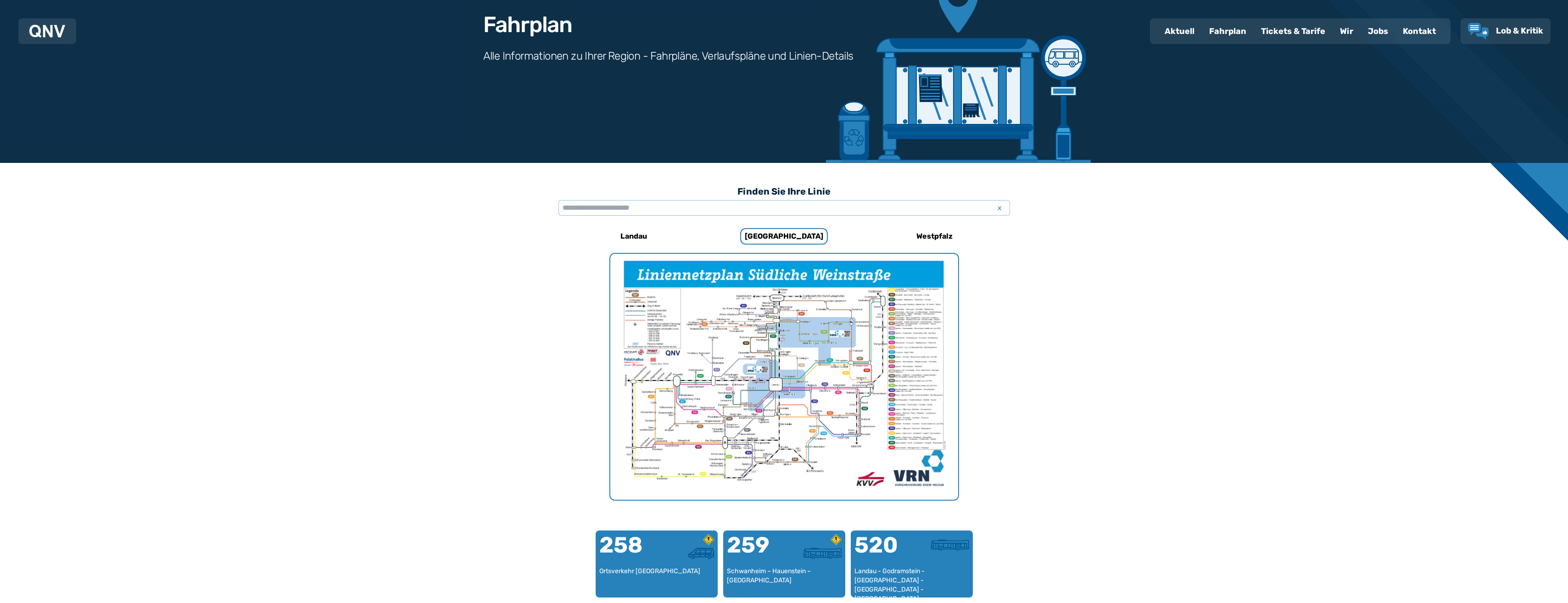
scroll to position [91, 0]
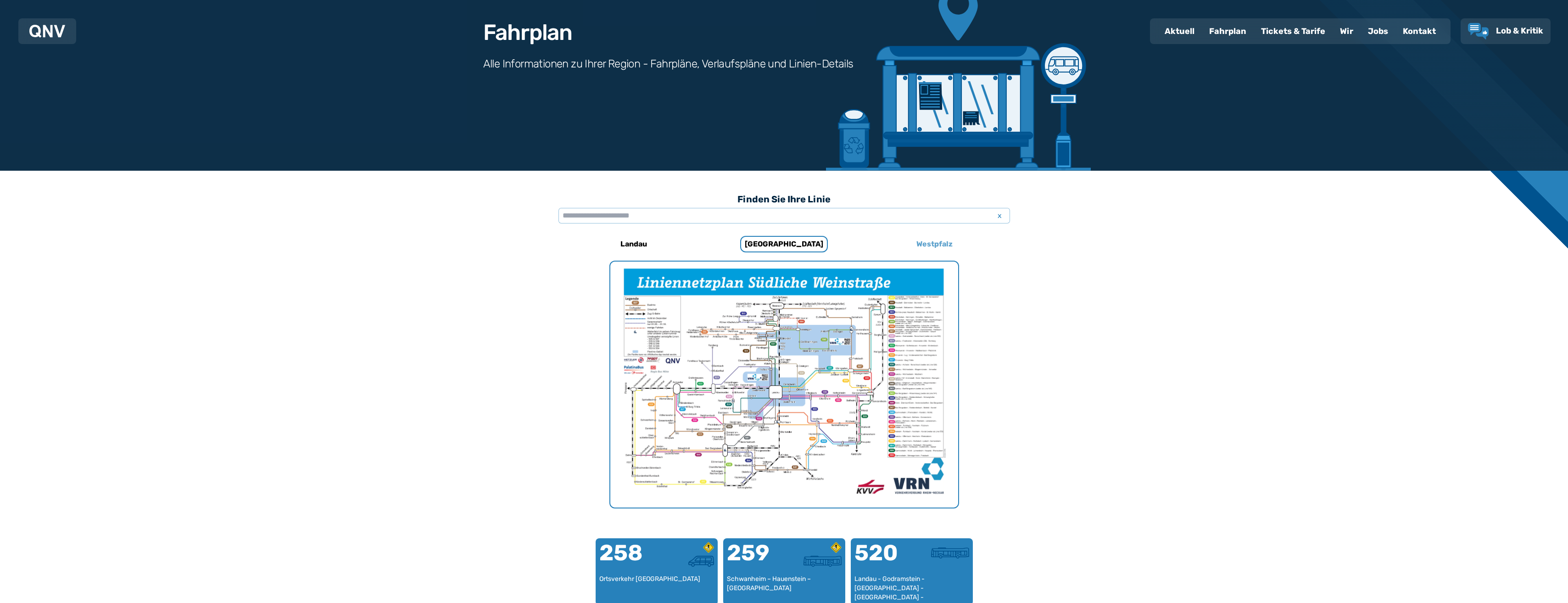
click at [937, 248] on h6 "Westpfalz" at bounding box center [934, 244] width 43 height 15
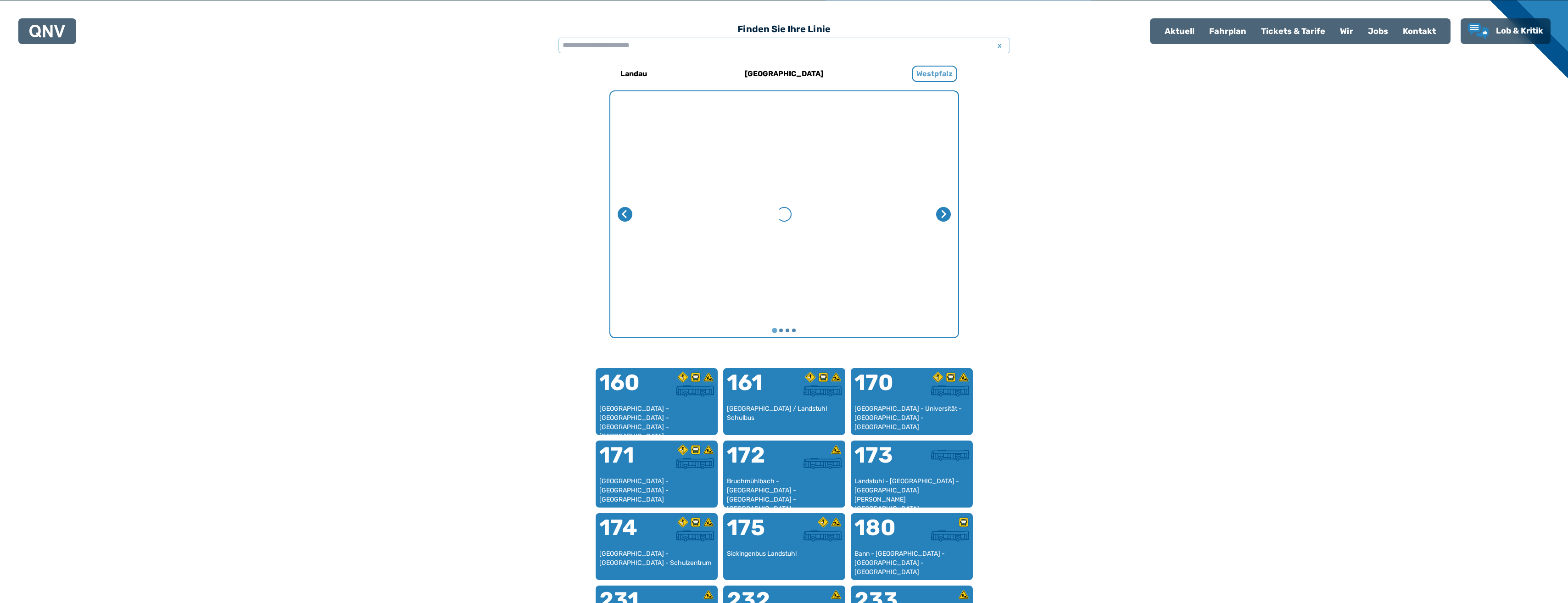
scroll to position [283, 0]
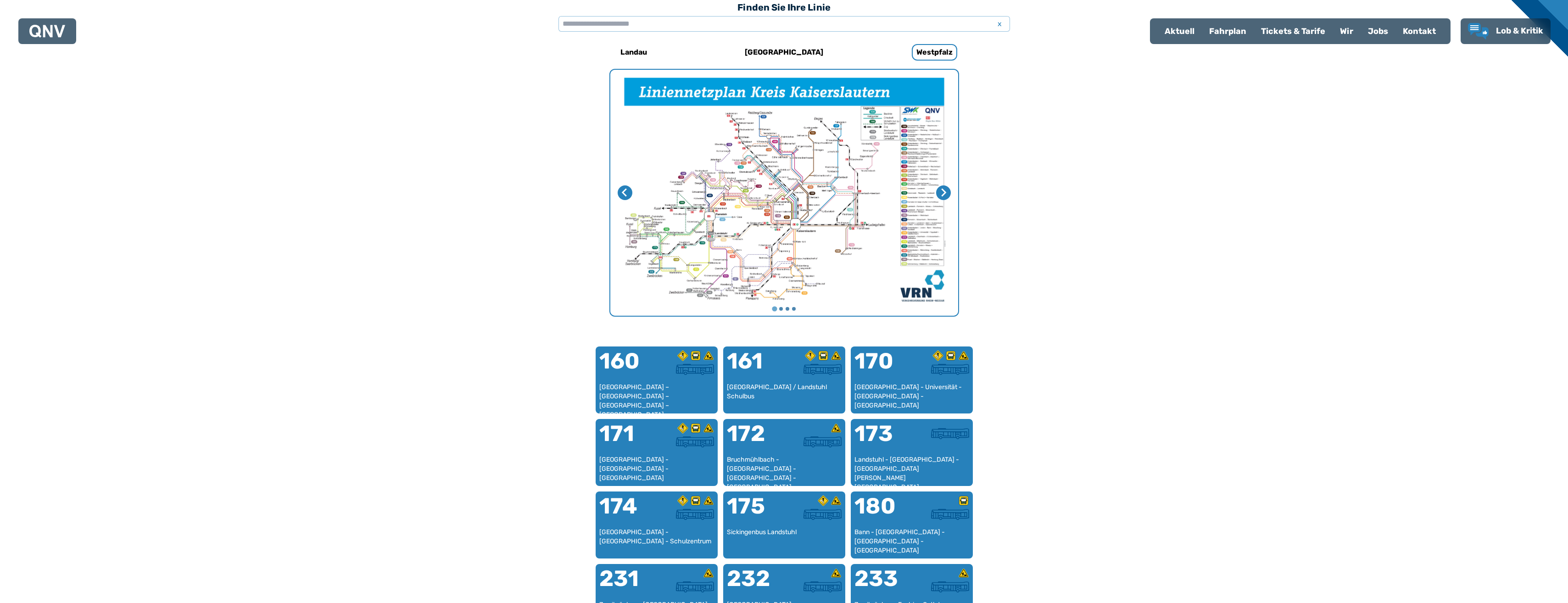
click at [718, 202] on img "1 von 4" at bounding box center [784, 193] width 348 height 246
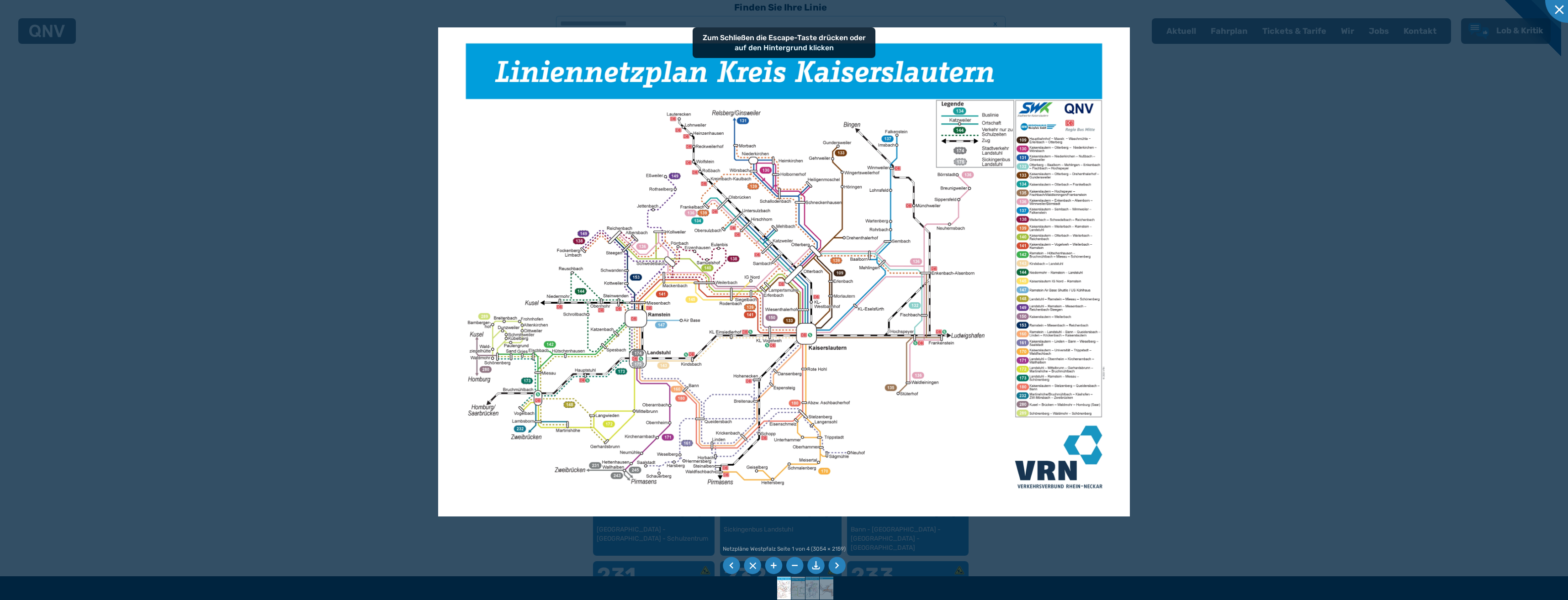
click at [447, 125] on img at bounding box center [784, 272] width 692 height 489
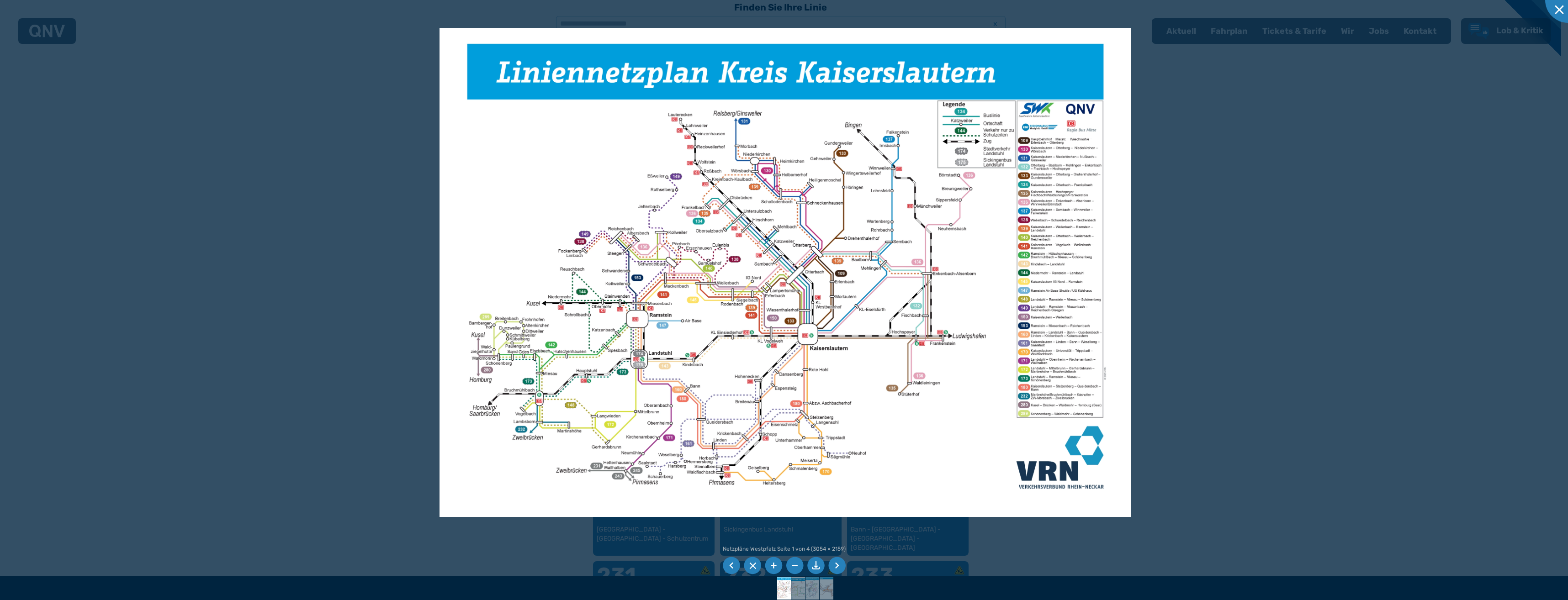
click at [111, 60] on div at bounding box center [784, 300] width 1568 height 600
click at [1556, 9] on div at bounding box center [1567, -1] width 46 height 46
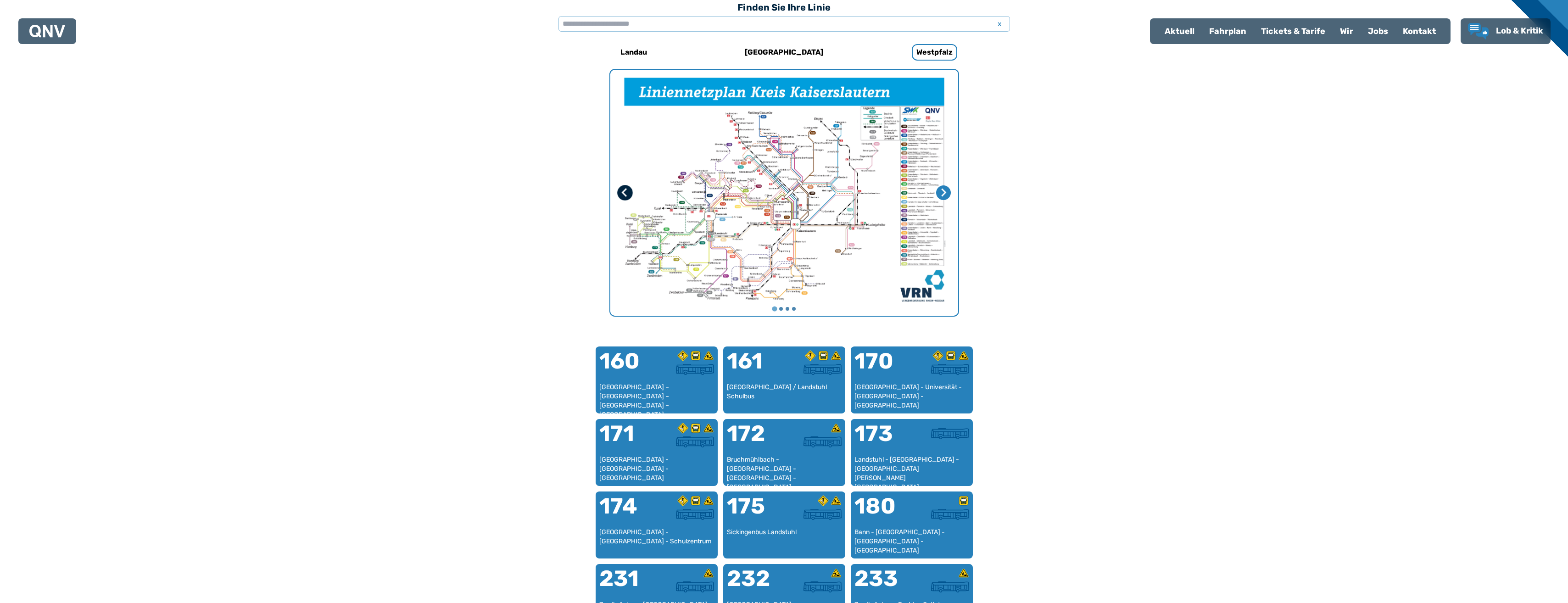
click at [621, 192] on icon "Letzte Seite" at bounding box center [624, 193] width 9 height 9
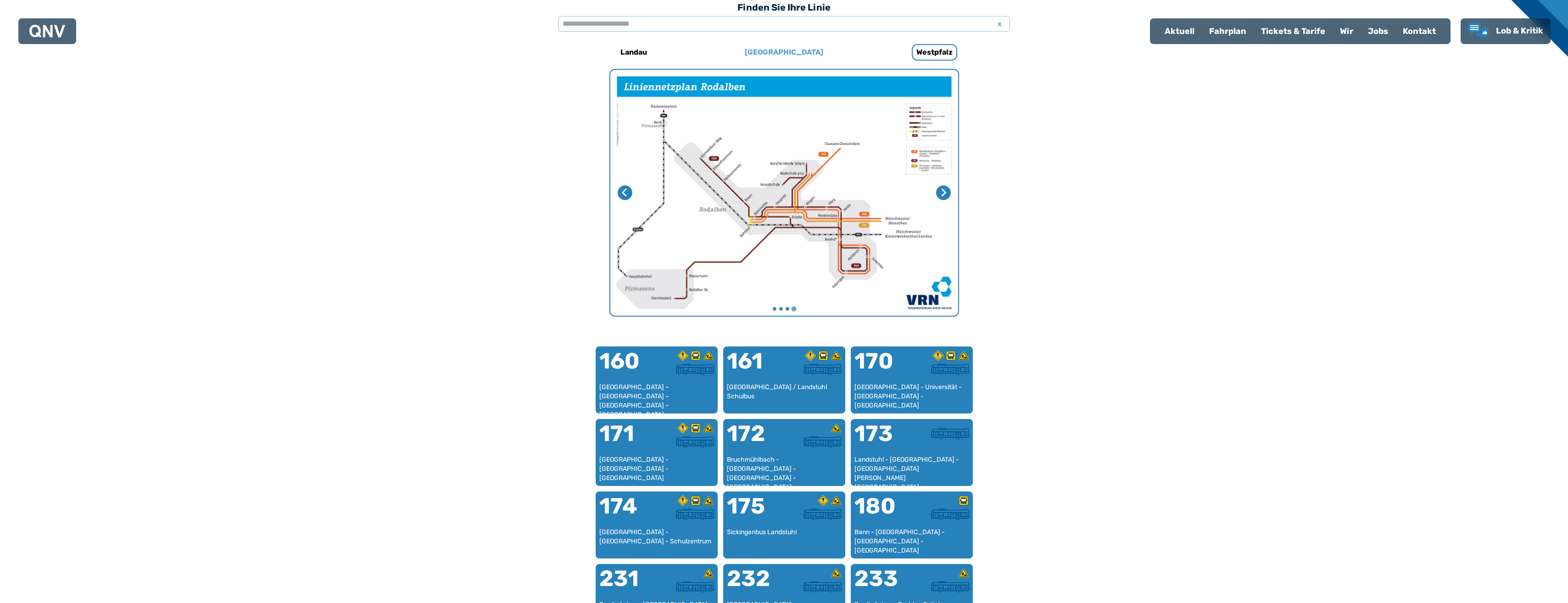
click at [782, 53] on h6 "[GEOGRAPHIC_DATA]" at bounding box center [784, 53] width 86 height 15
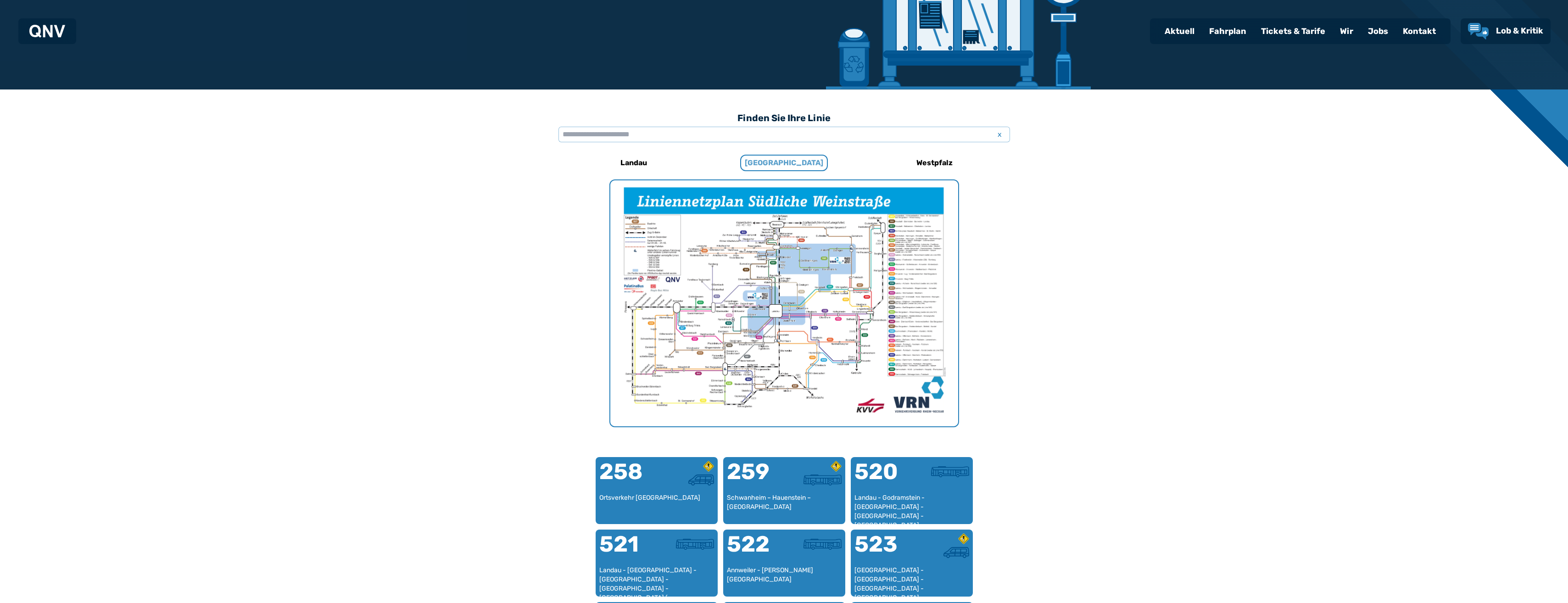
scroll to position [283, 0]
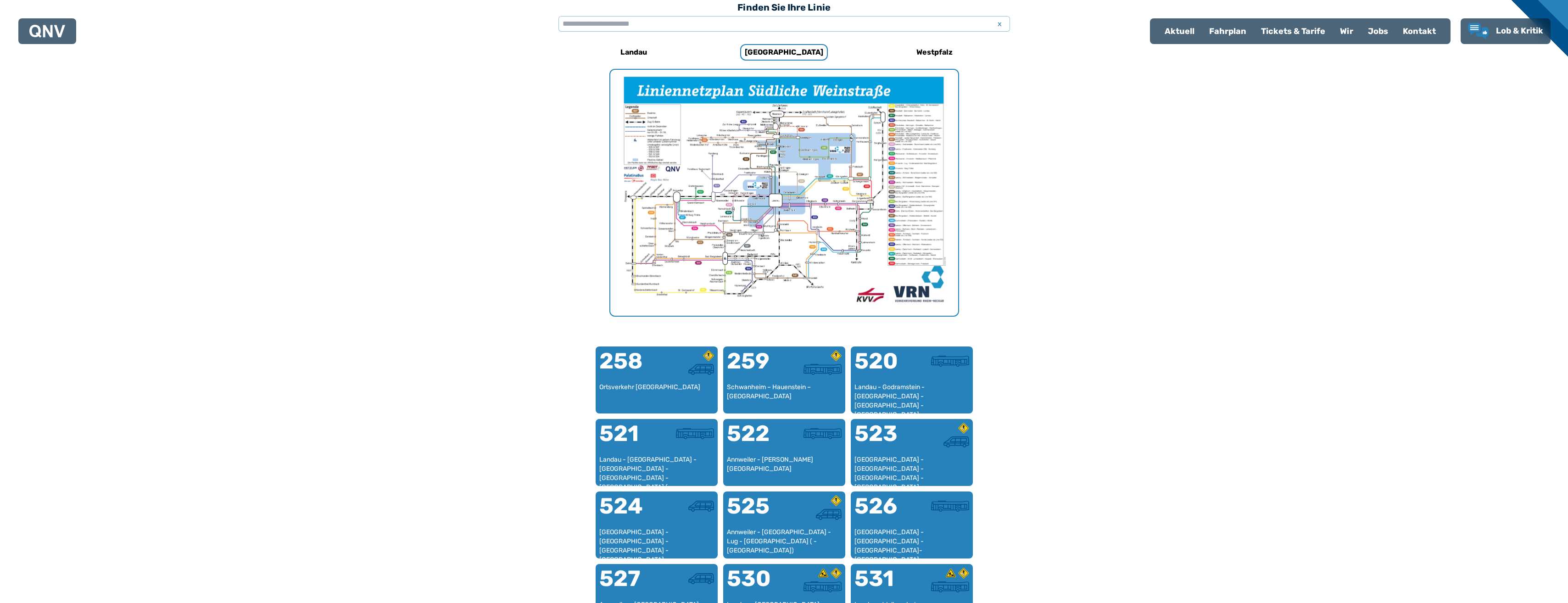
click at [844, 218] on img "1 von 1" at bounding box center [784, 193] width 348 height 246
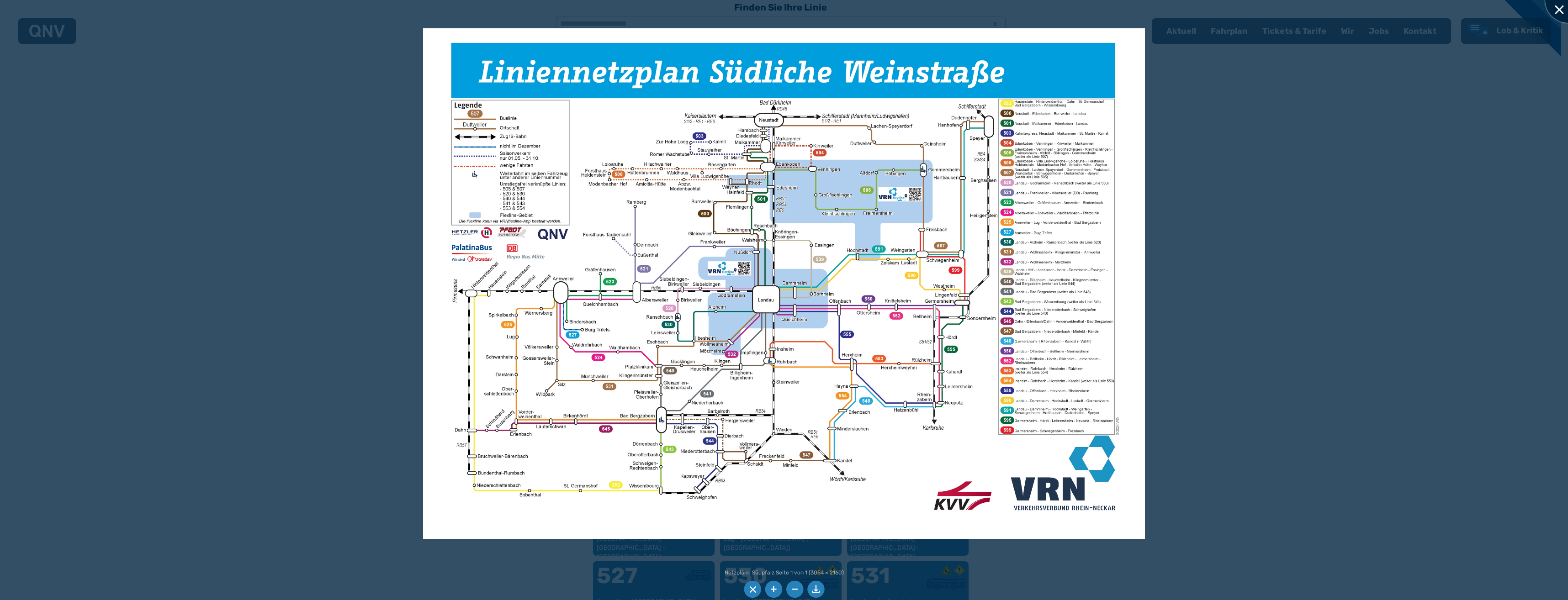
click at [1553, 7] on div at bounding box center [1567, -1] width 46 height 46
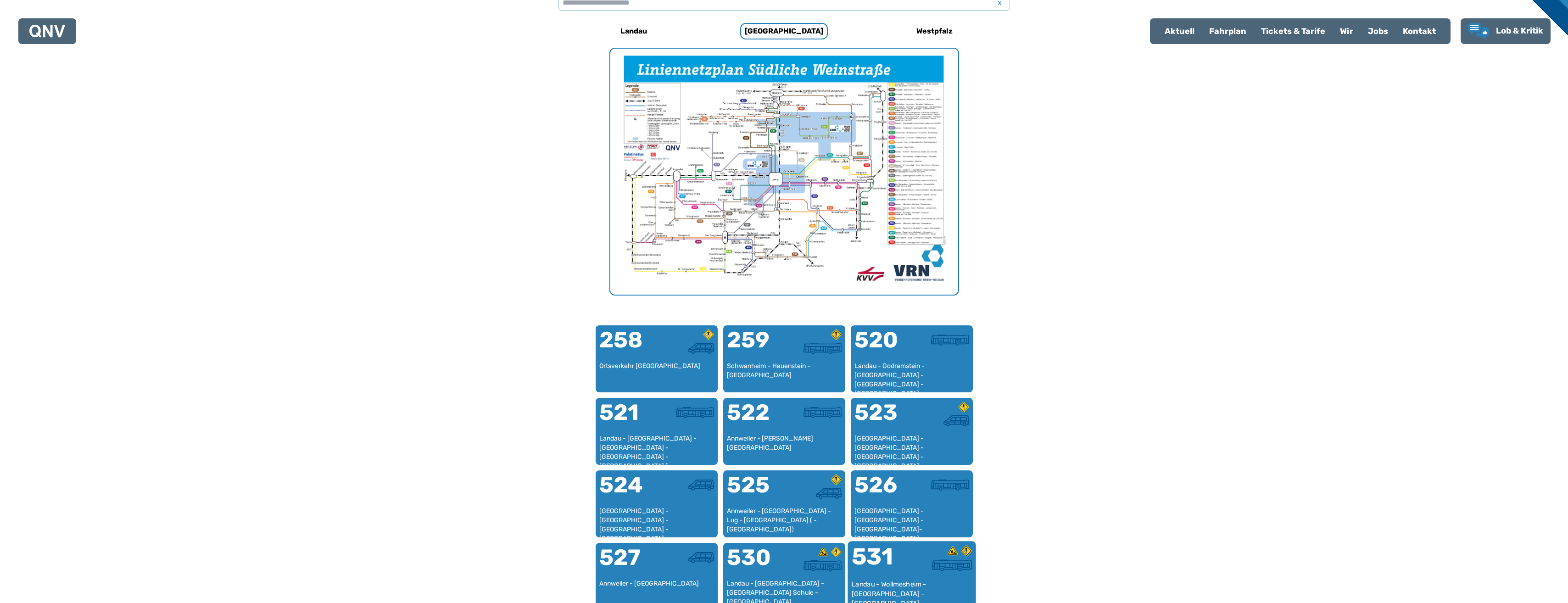
scroll to position [305, 0]
click at [902, 568] on div "531" at bounding box center [881, 562] width 60 height 34
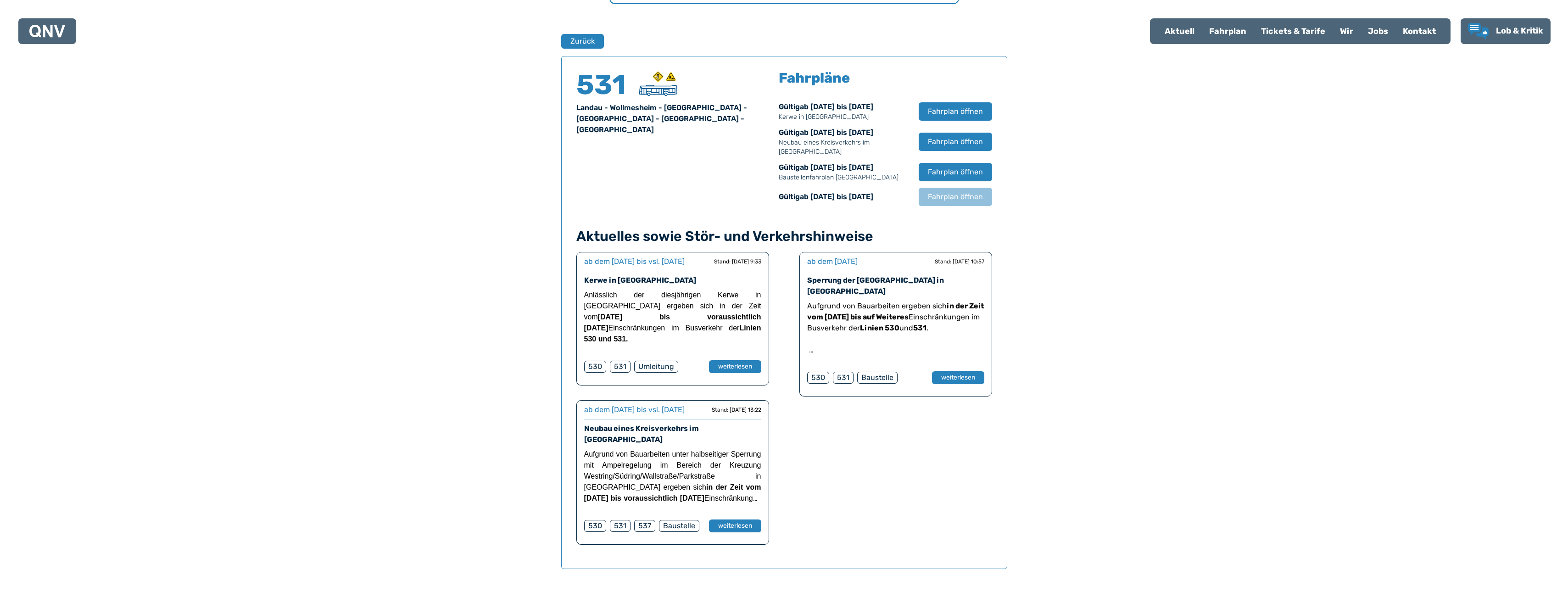
scroll to position [605, 0]
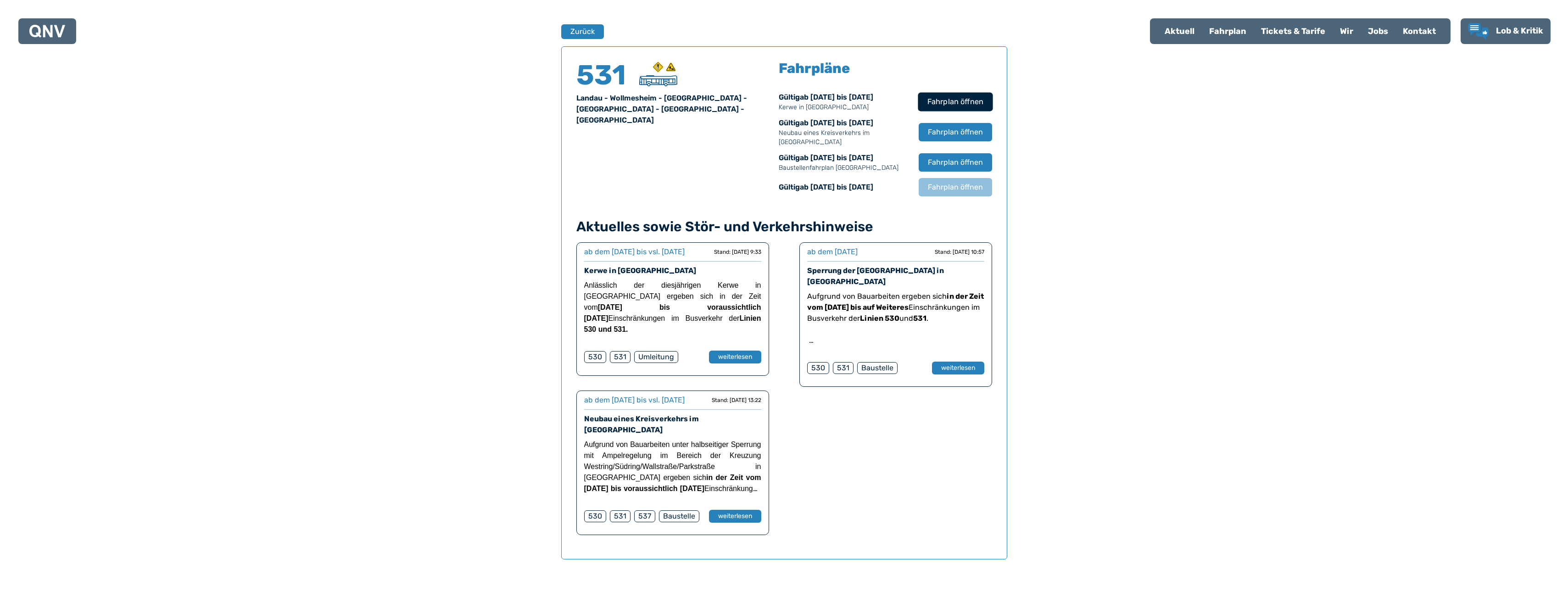
click at [952, 100] on span "Fahrplan öffnen" at bounding box center [955, 102] width 56 height 11
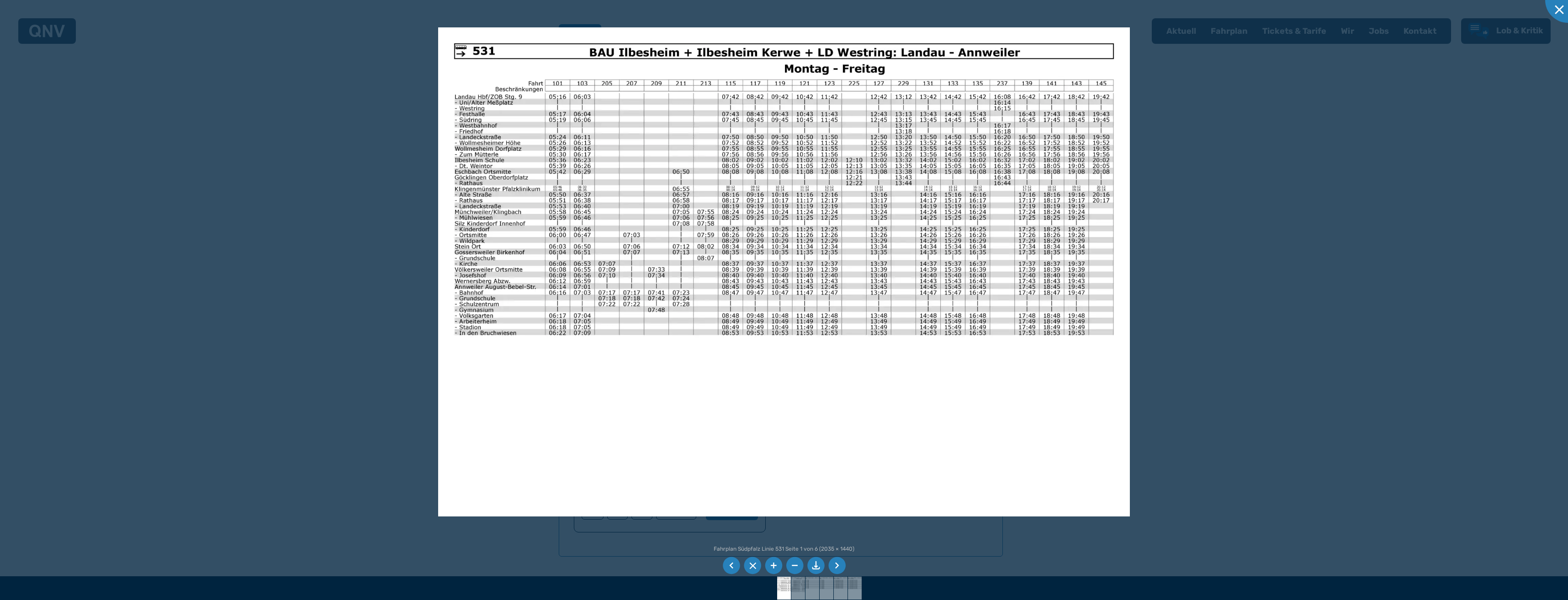
click at [835, 570] on li at bounding box center [837, 566] width 18 height 18
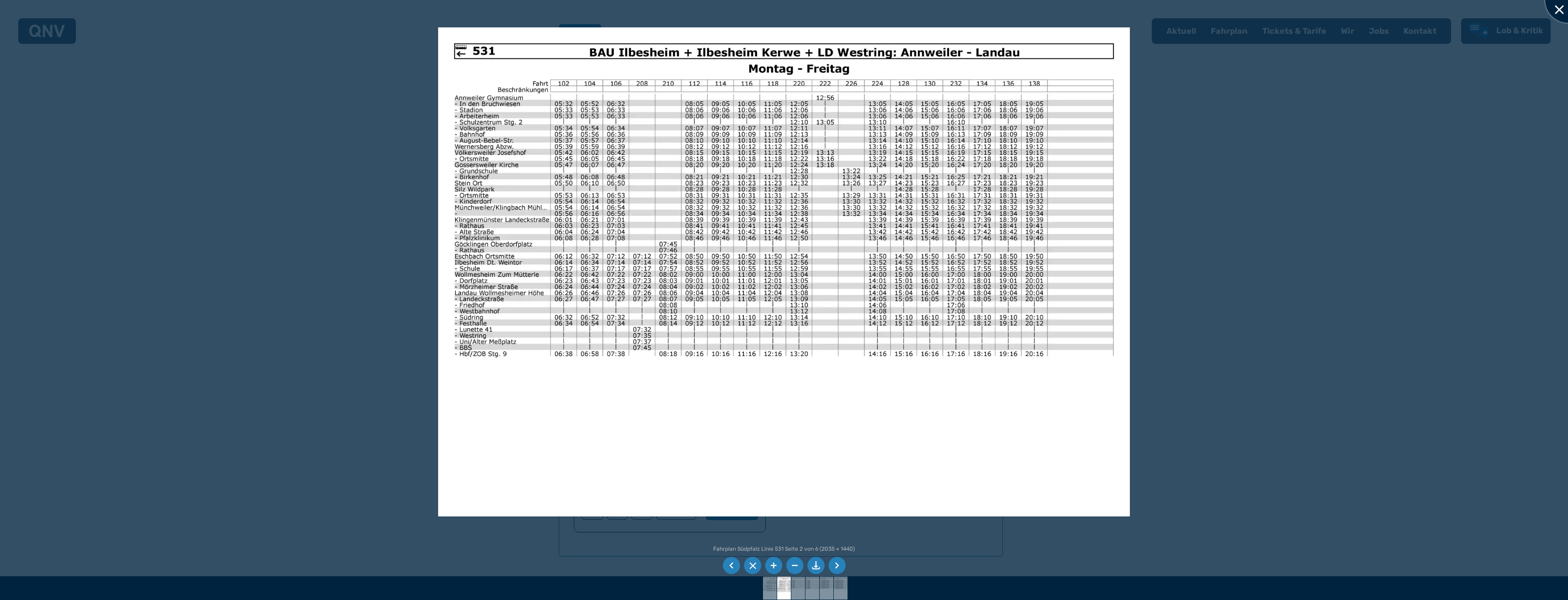
click at [1558, 16] on div at bounding box center [1567, -1] width 46 height 46
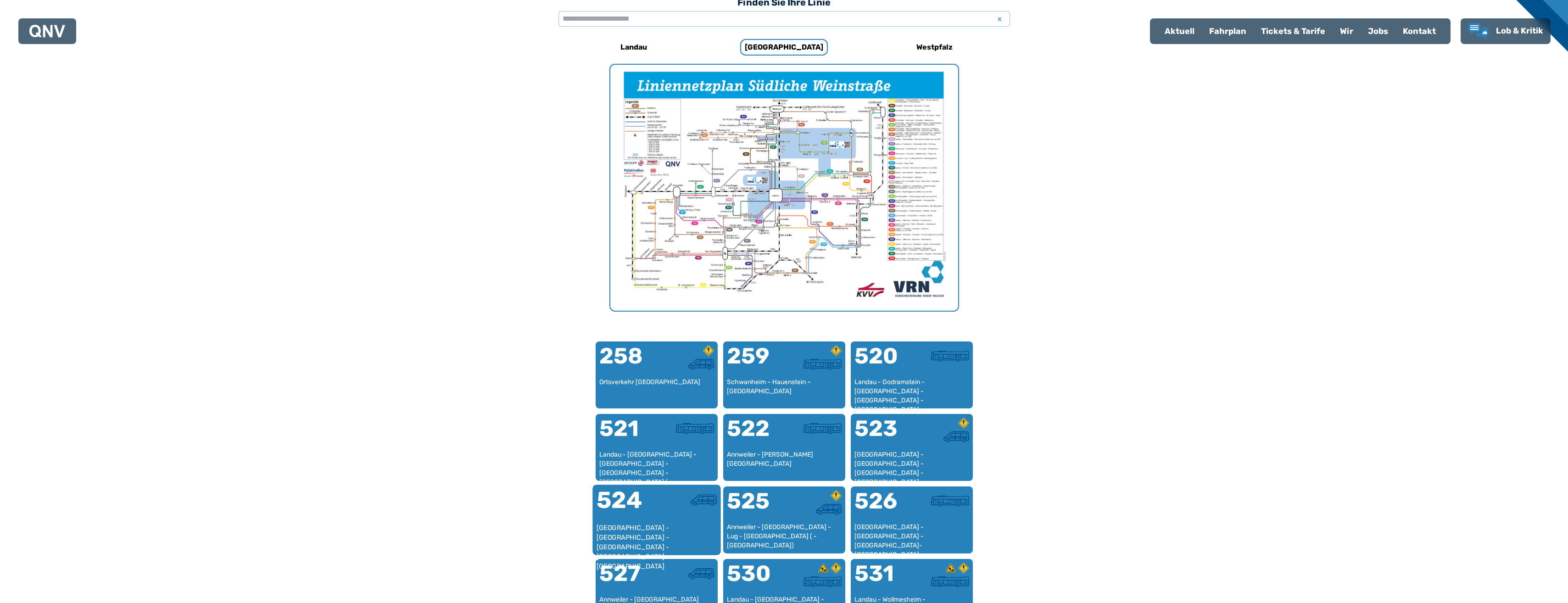
scroll to position [296, 0]
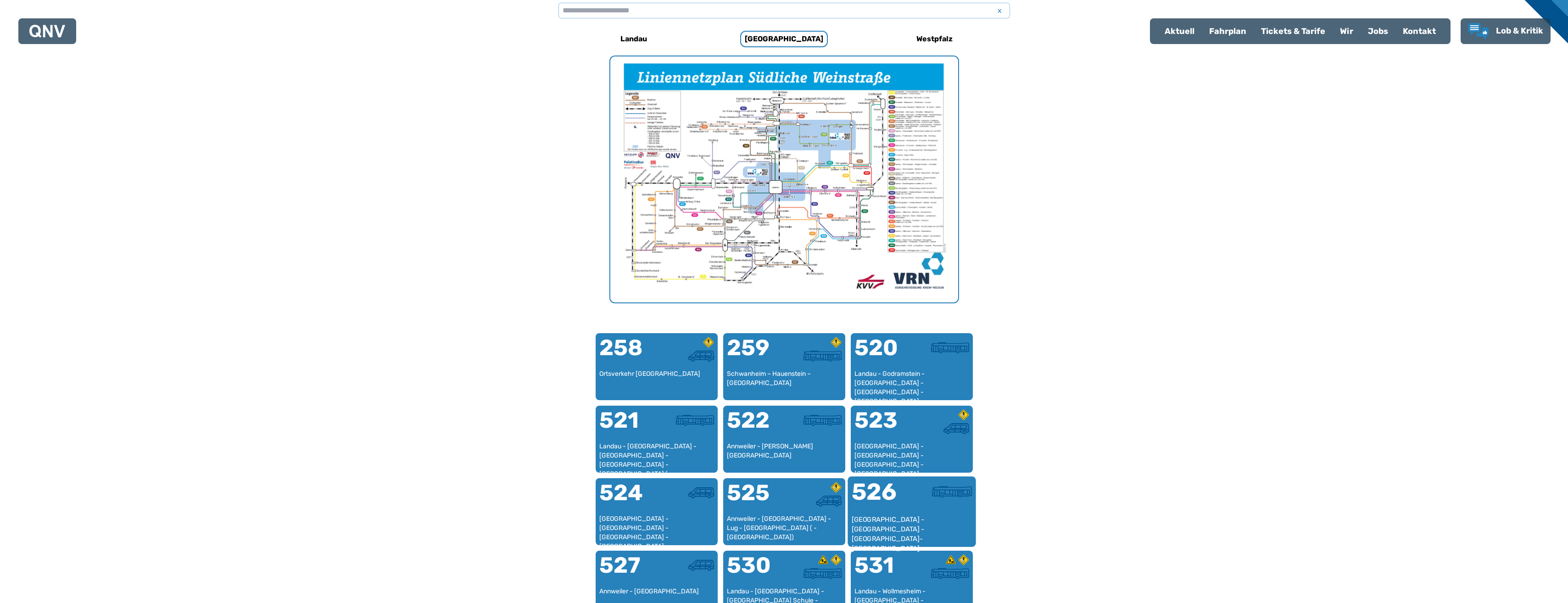
click at [919, 516] on div "[GEOGRAPHIC_DATA] - [GEOGRAPHIC_DATA] - [GEOGRAPHIC_DATA]-[GEOGRAPHIC_DATA]" at bounding box center [911, 529] width 120 height 28
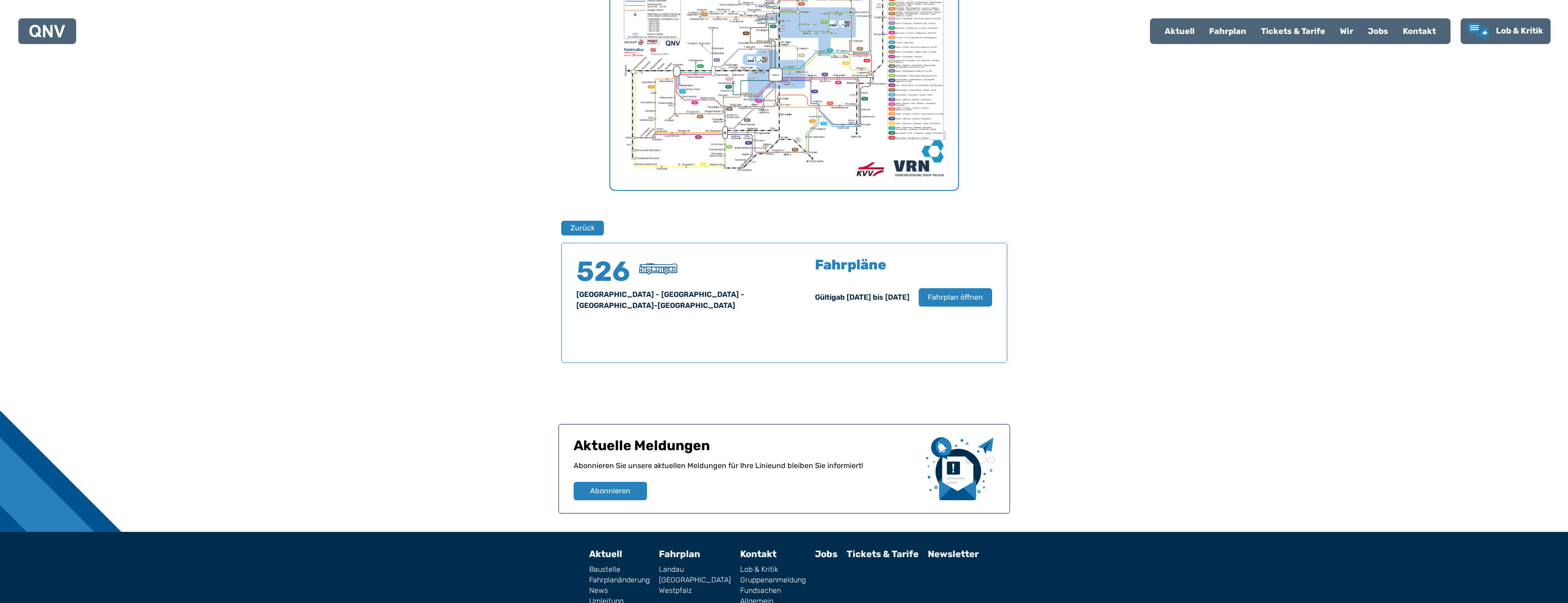
scroll to position [443, 0]
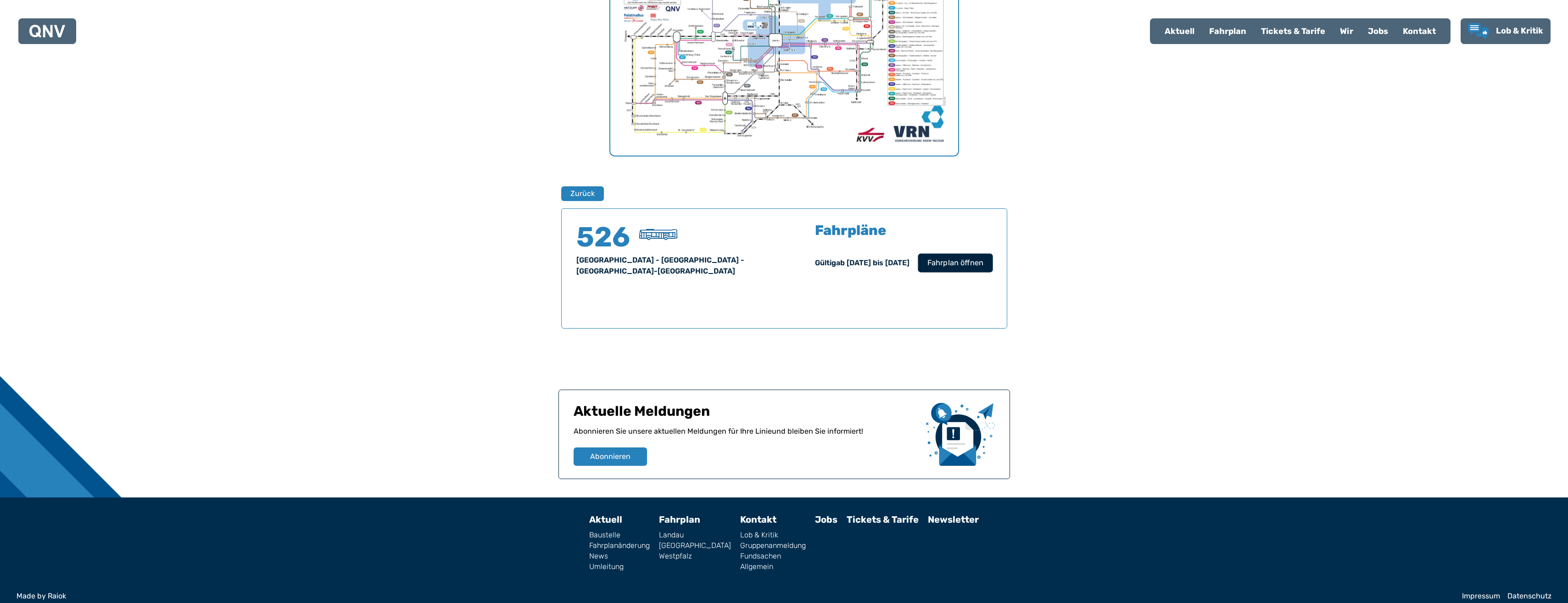
click at [981, 253] on button "Fahrplan öffnen" at bounding box center [955, 262] width 75 height 19
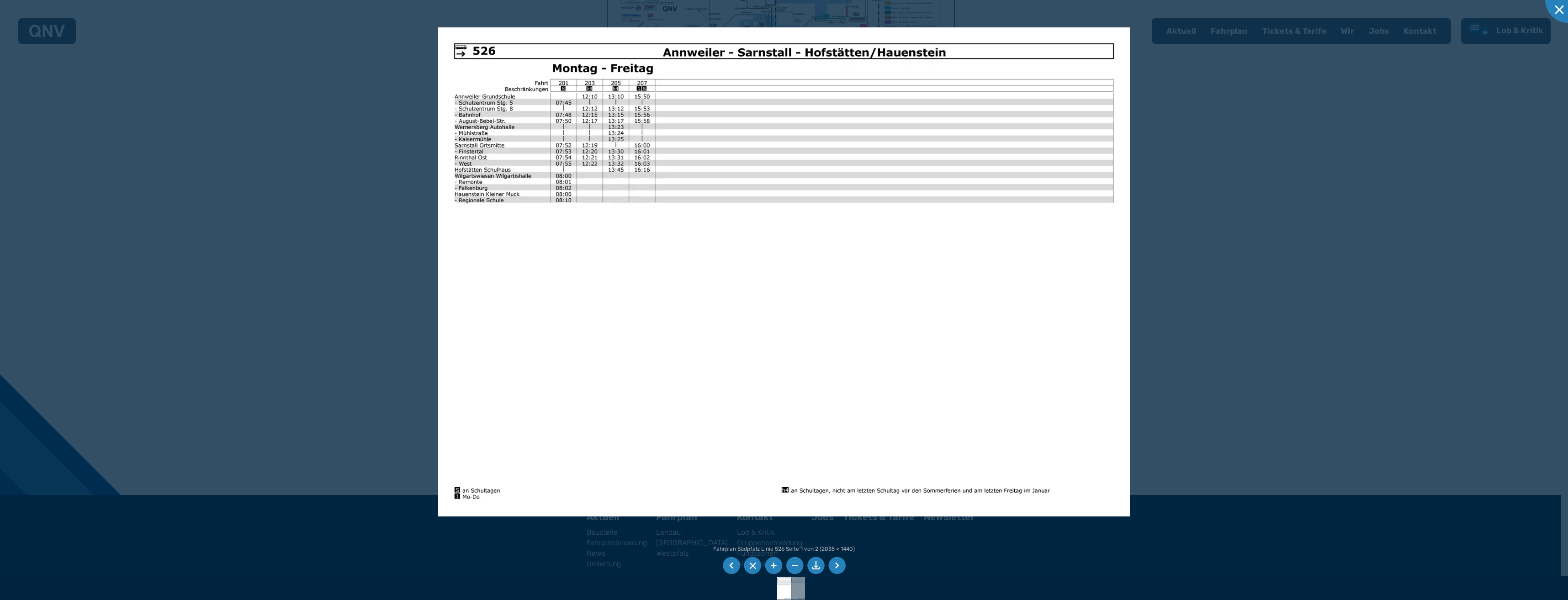
click at [837, 562] on li at bounding box center [837, 566] width 18 height 18
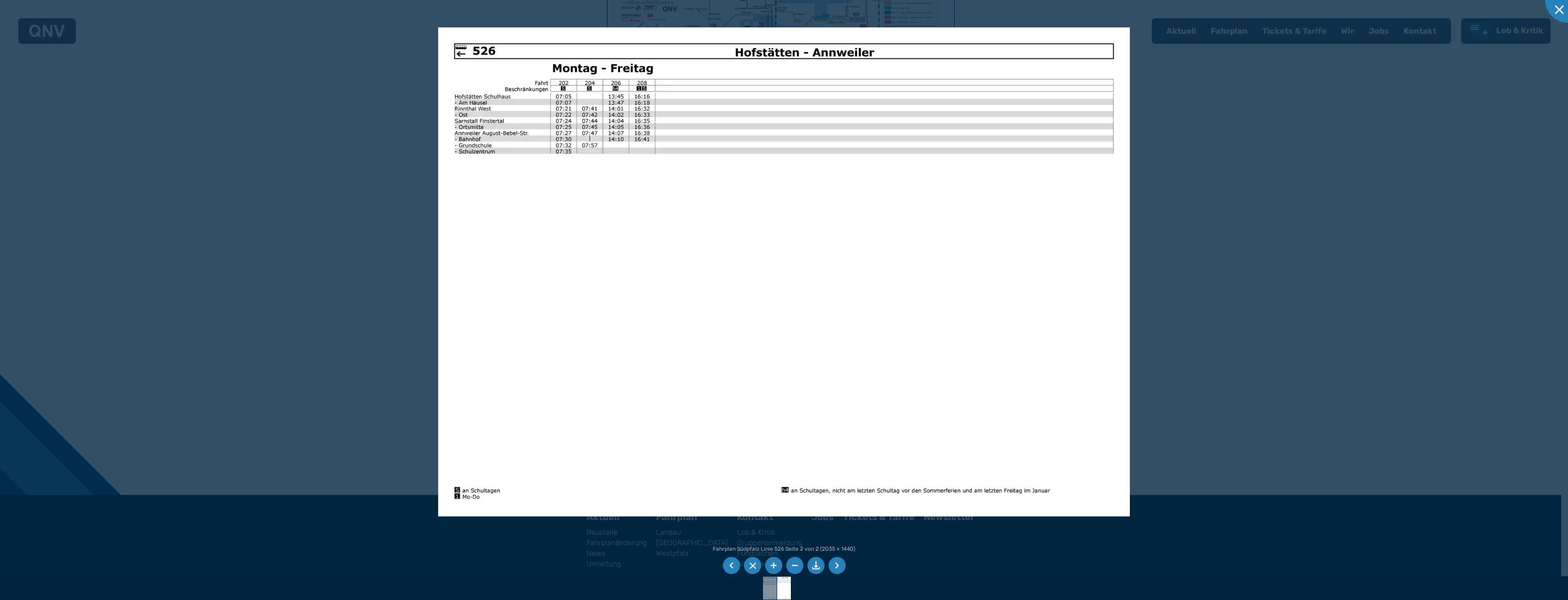
click at [837, 562] on li at bounding box center [837, 566] width 18 height 18
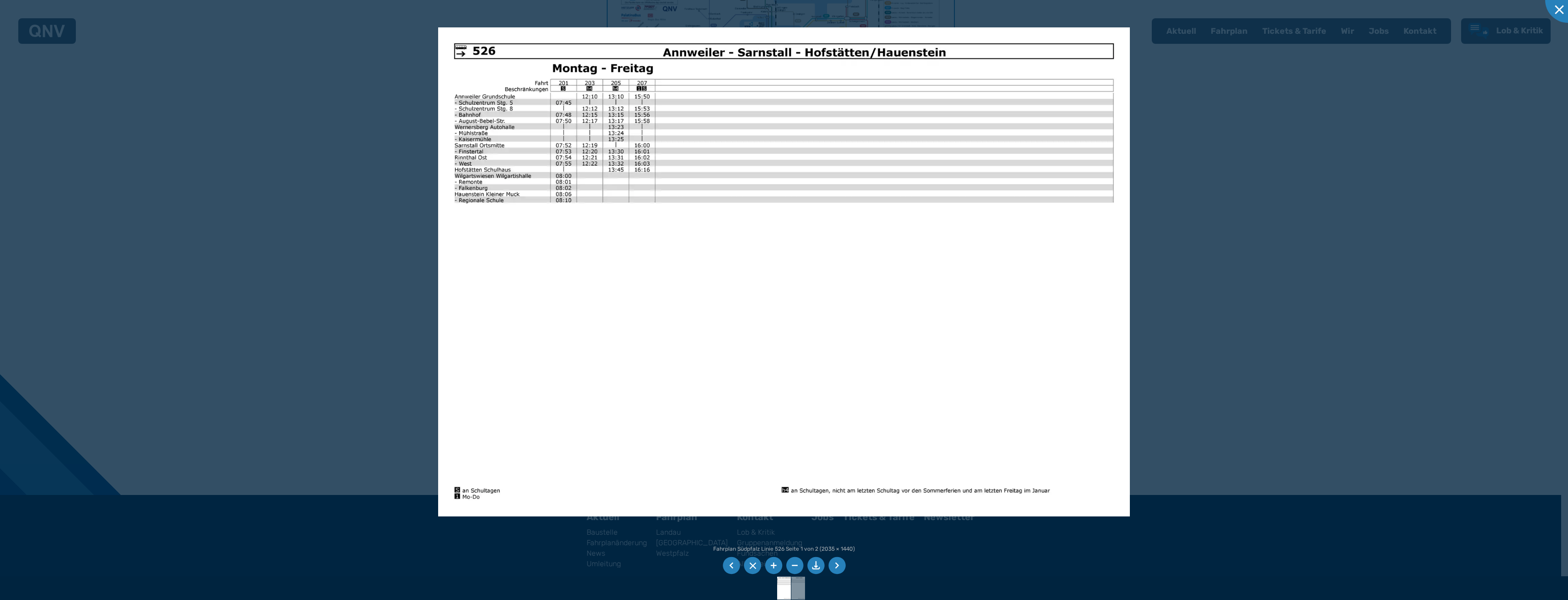
click at [733, 567] on li at bounding box center [731, 566] width 18 height 18
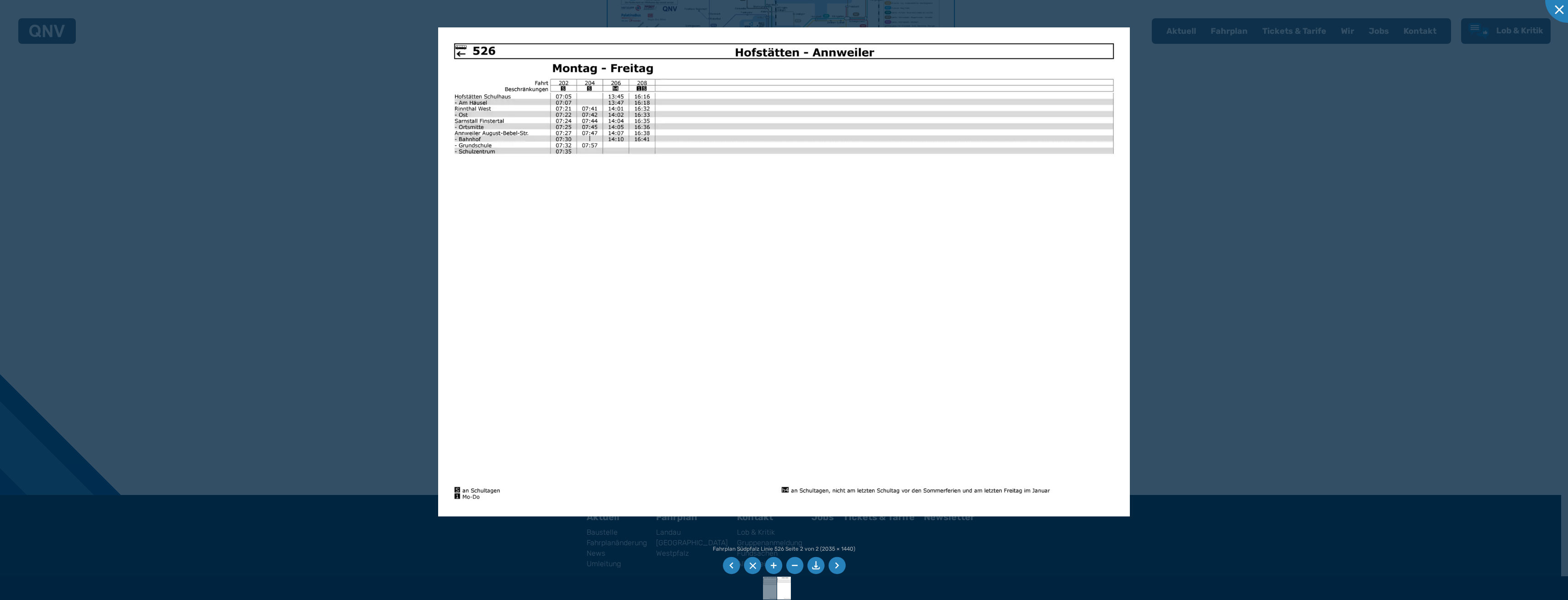
click at [734, 564] on li at bounding box center [731, 566] width 18 height 18
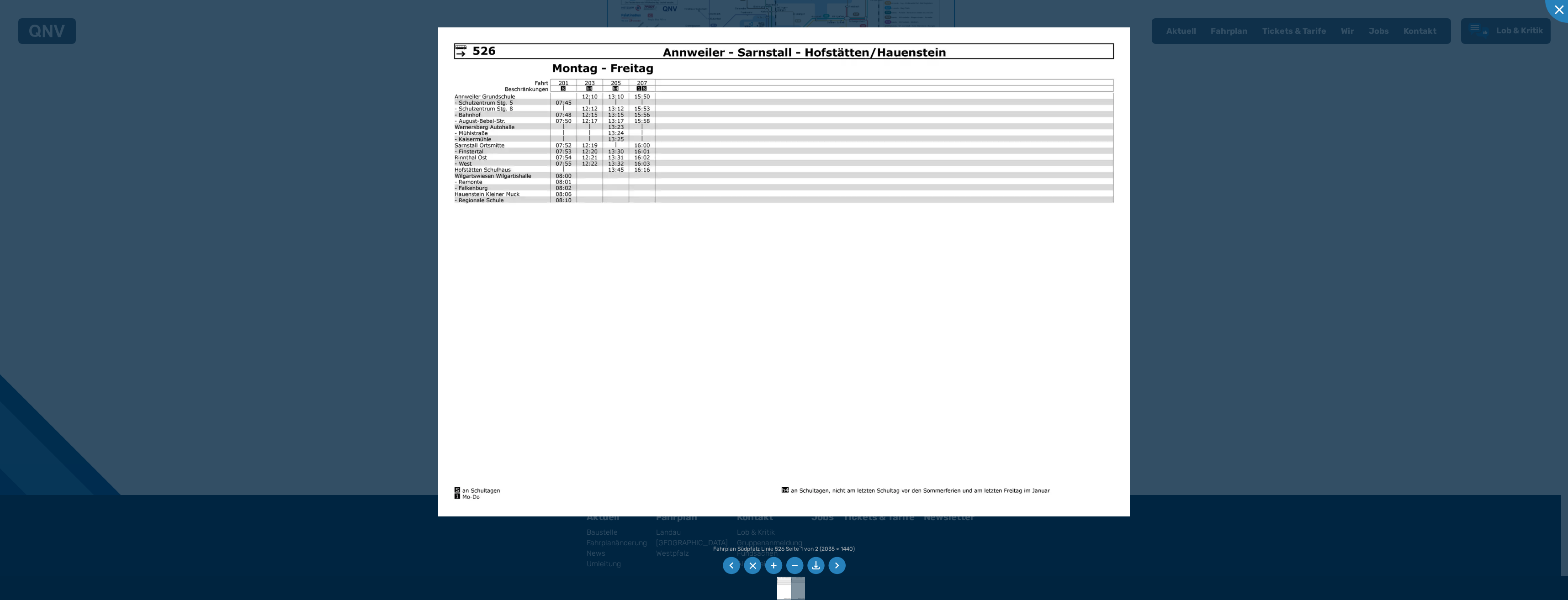
click at [734, 564] on li at bounding box center [731, 566] width 18 height 18
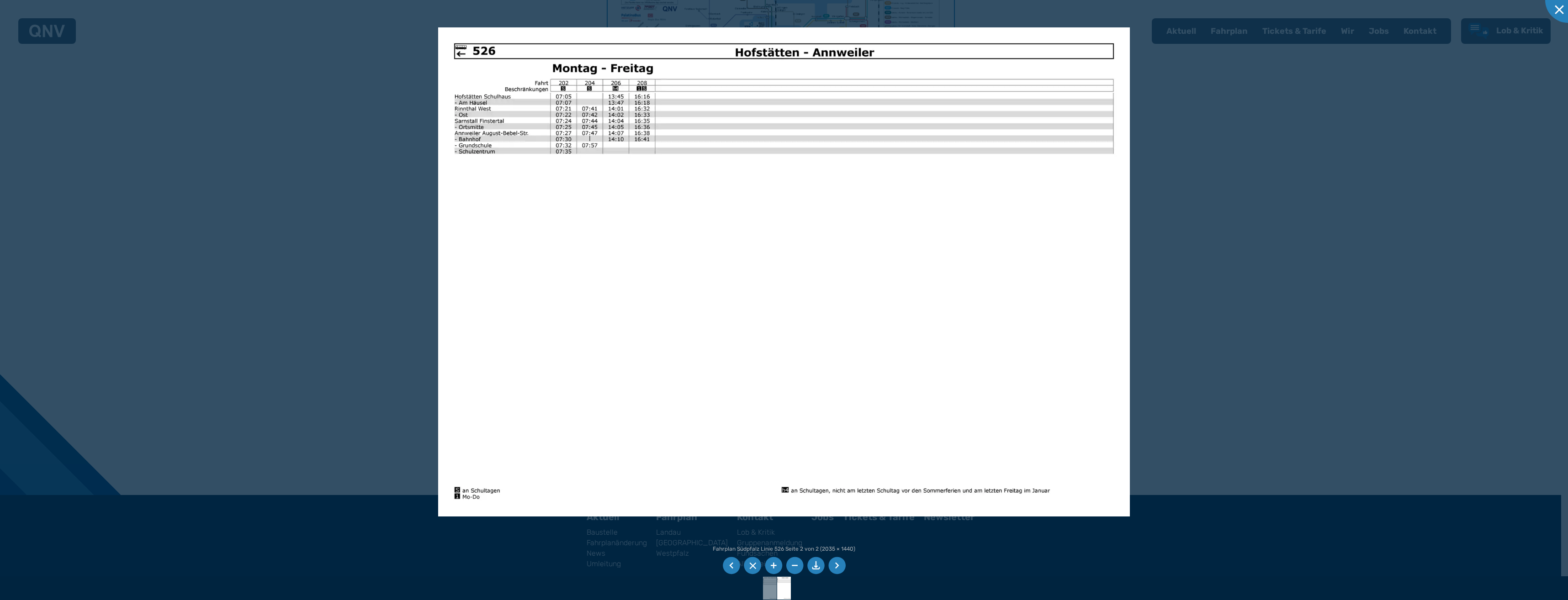
click at [730, 567] on li at bounding box center [731, 566] width 18 height 18
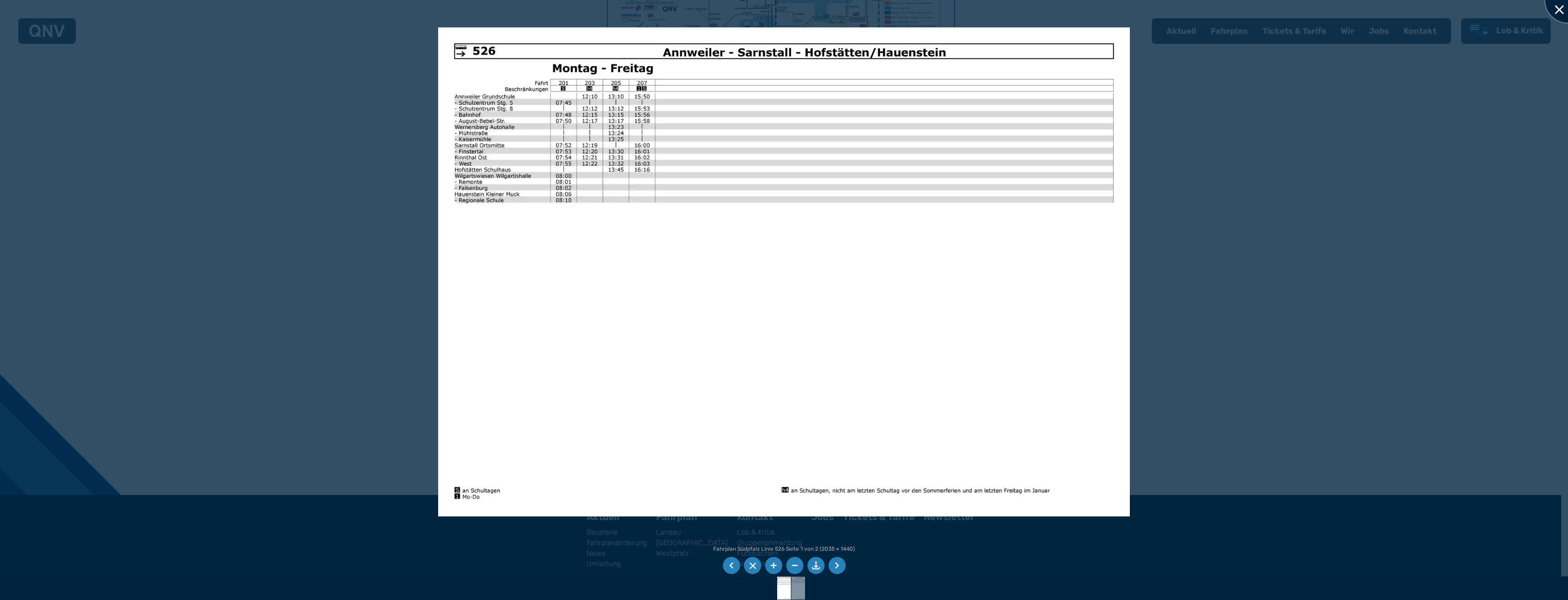
click at [1556, 10] on div at bounding box center [1567, -1] width 46 height 46
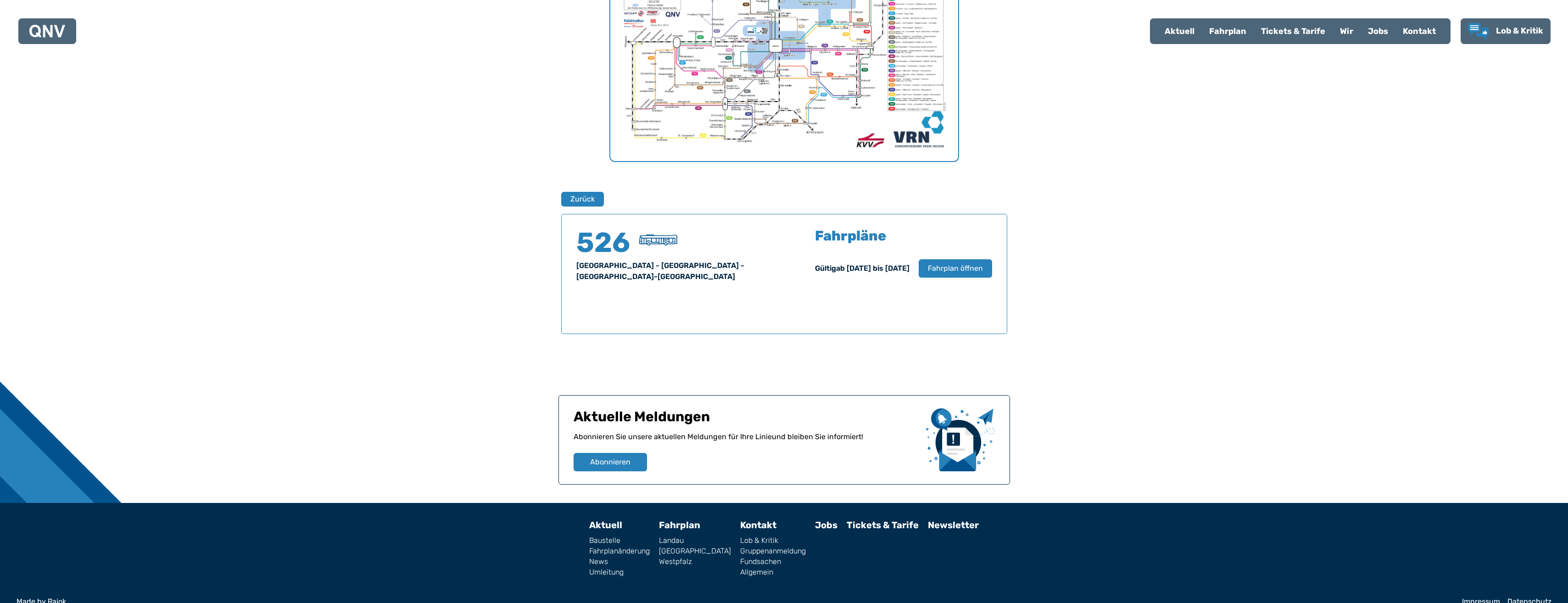
scroll to position [430, 0]
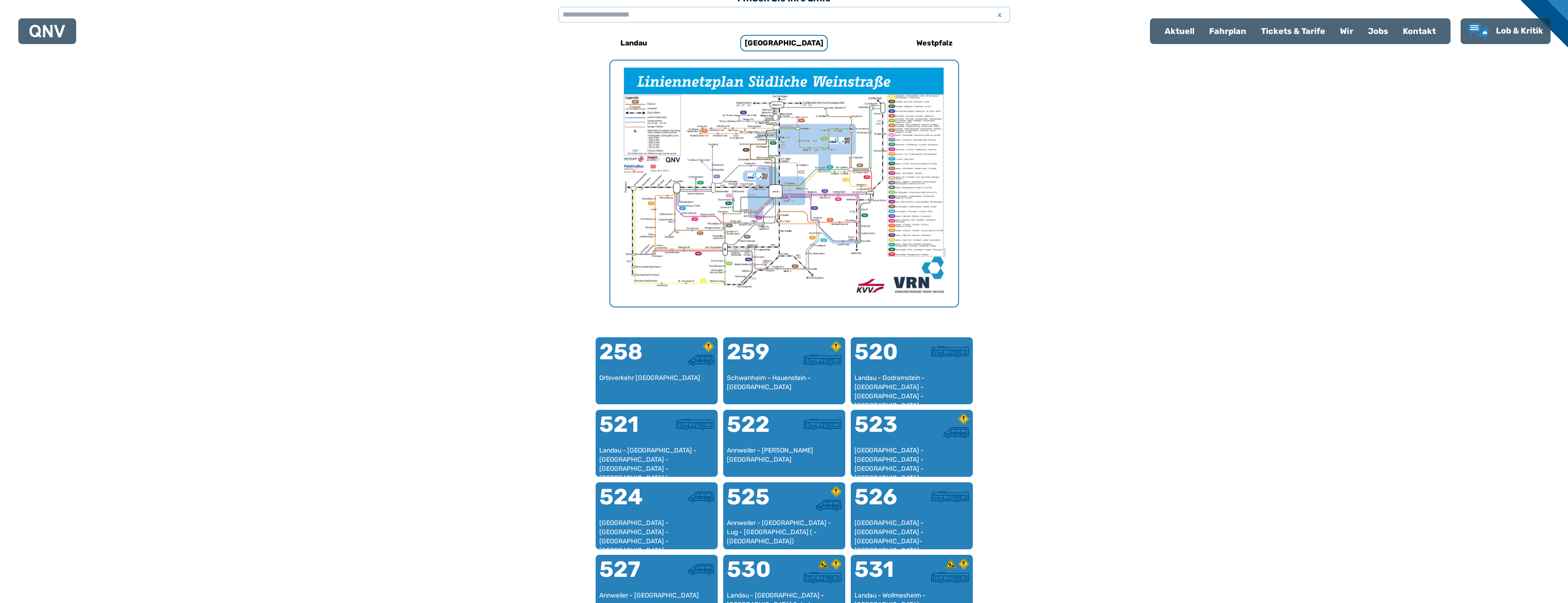
scroll to position [283, 0]
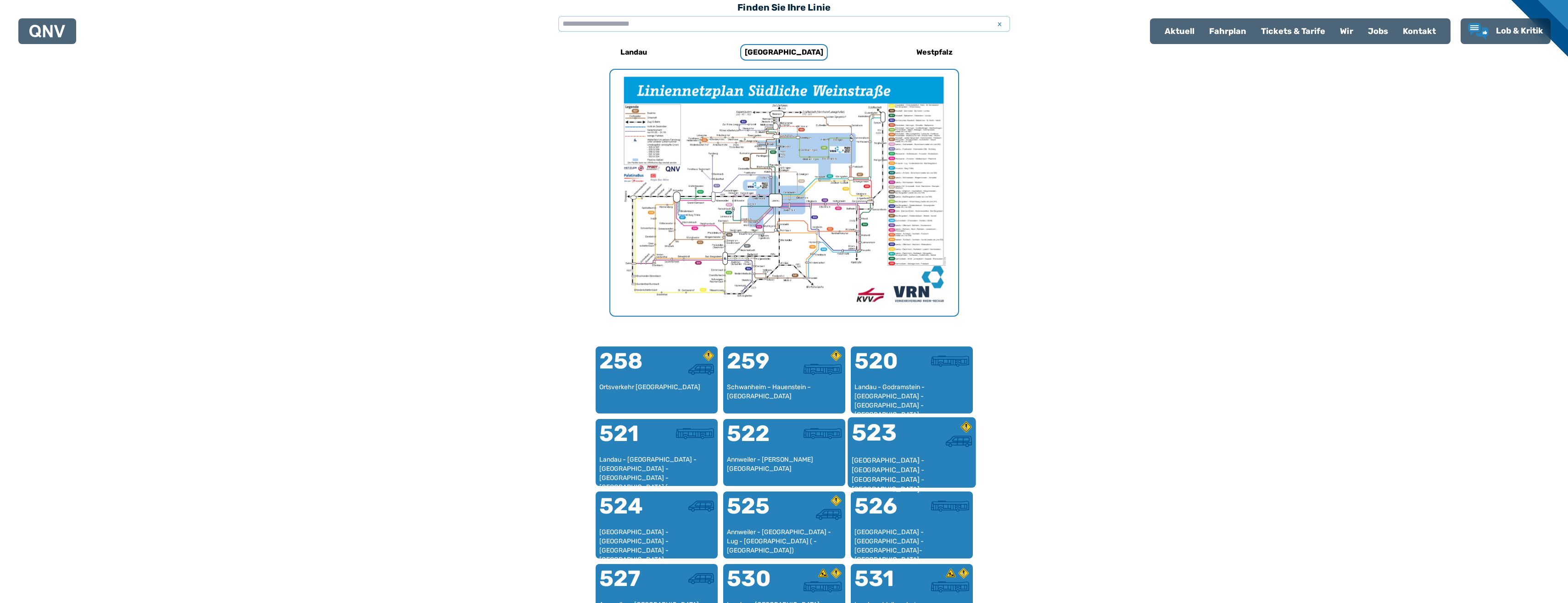
click at [889, 461] on div "[GEOGRAPHIC_DATA] - [GEOGRAPHIC_DATA] - [GEOGRAPHIC_DATA] - [GEOGRAPHIC_DATA]" at bounding box center [911, 470] width 120 height 28
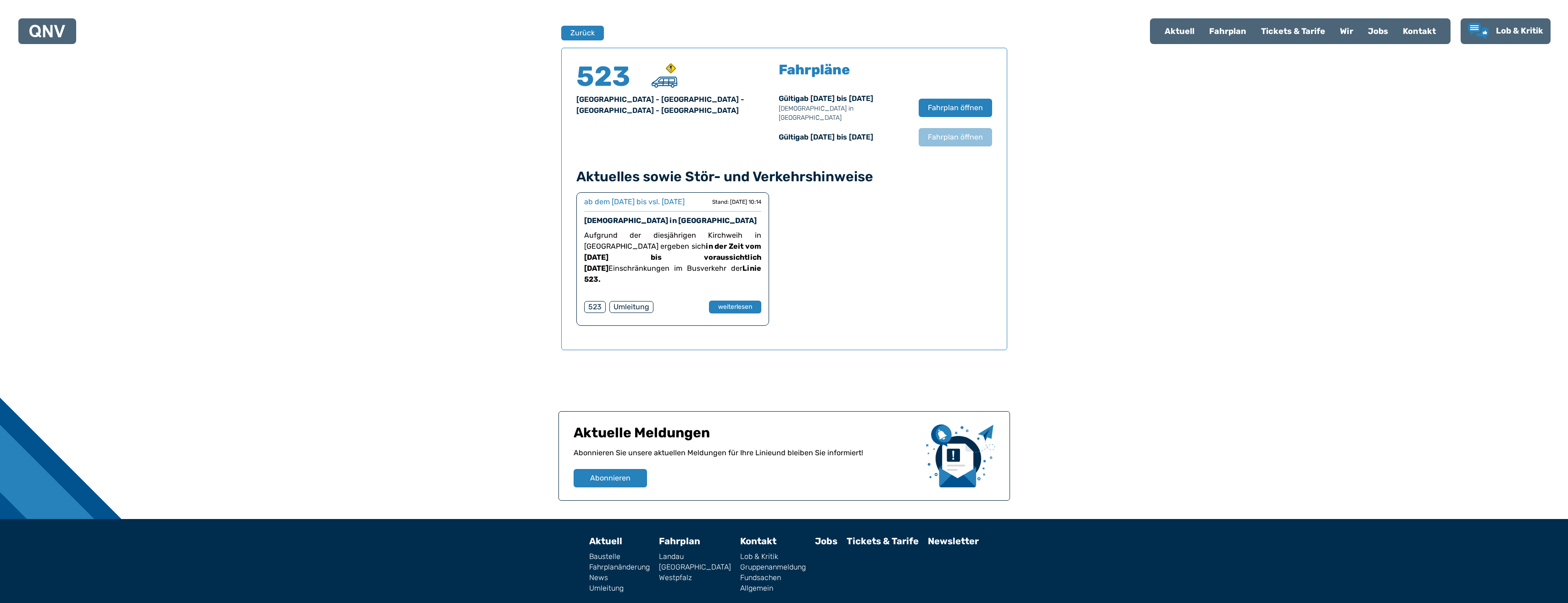
scroll to position [605, 0]
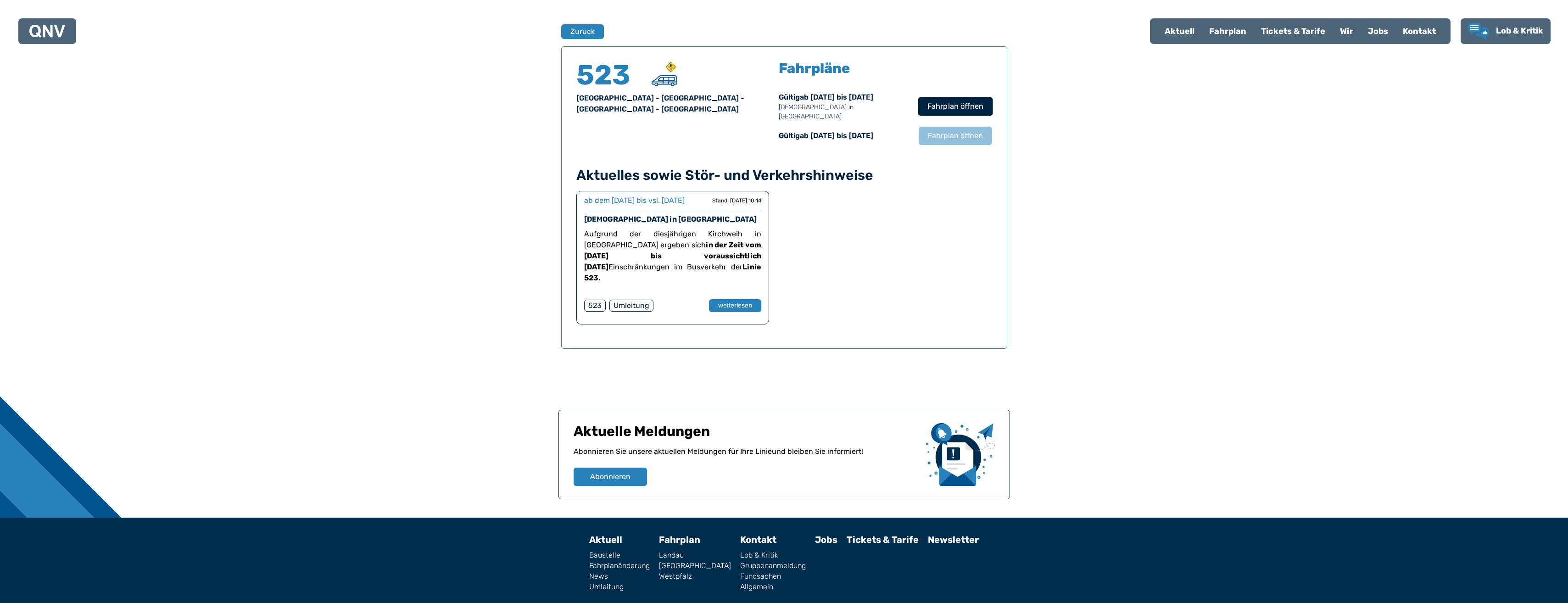
click at [953, 101] on span "Fahrplan öffnen" at bounding box center [955, 106] width 56 height 11
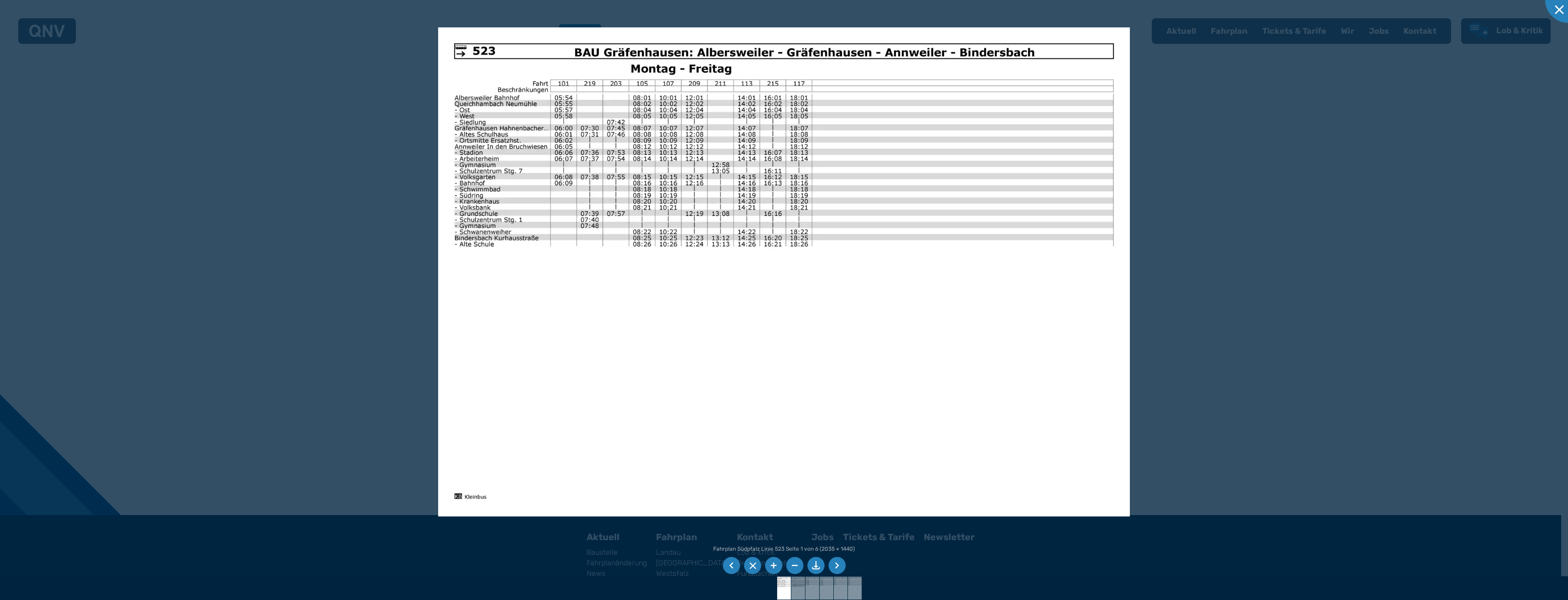
click at [830, 567] on li at bounding box center [837, 566] width 18 height 18
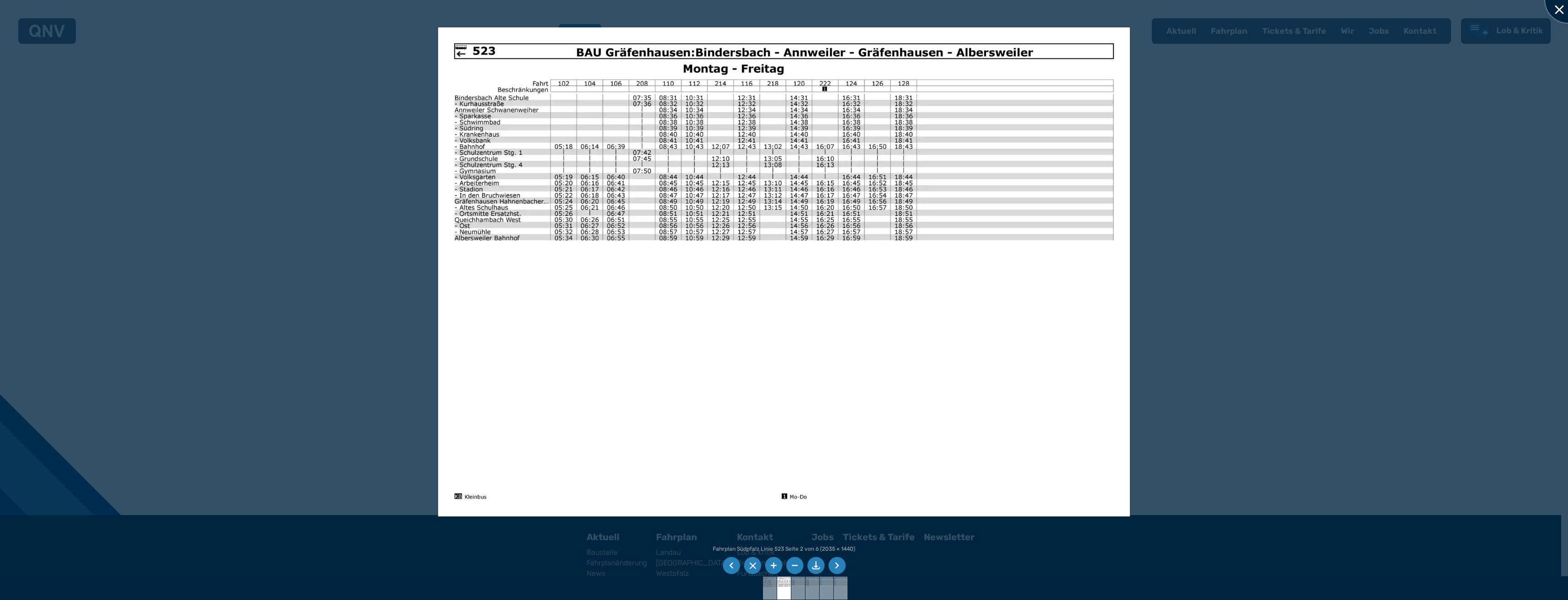
click at [1553, 16] on div at bounding box center [1567, -1] width 46 height 46
